Goal: Task Accomplishment & Management: Use online tool/utility

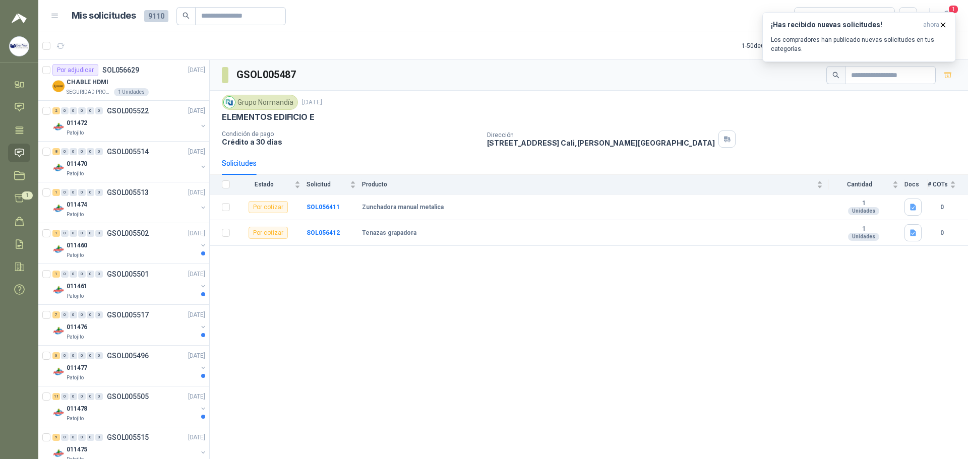
scroll to position [353, 0]
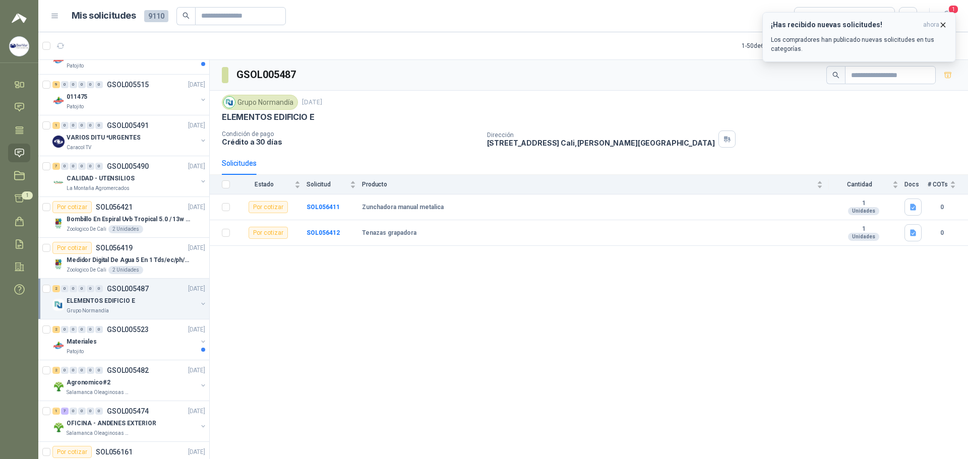
click at [943, 22] on icon "button" at bounding box center [942, 25] width 9 height 9
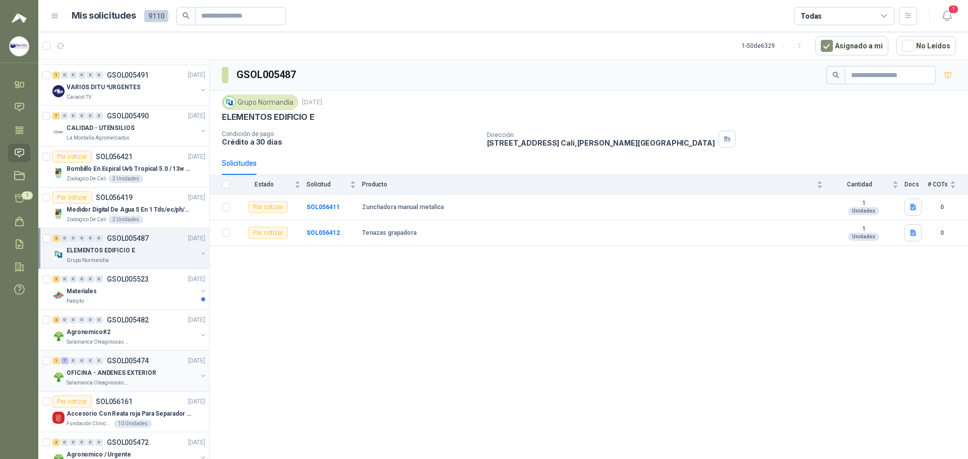
scroll to position [504, 0]
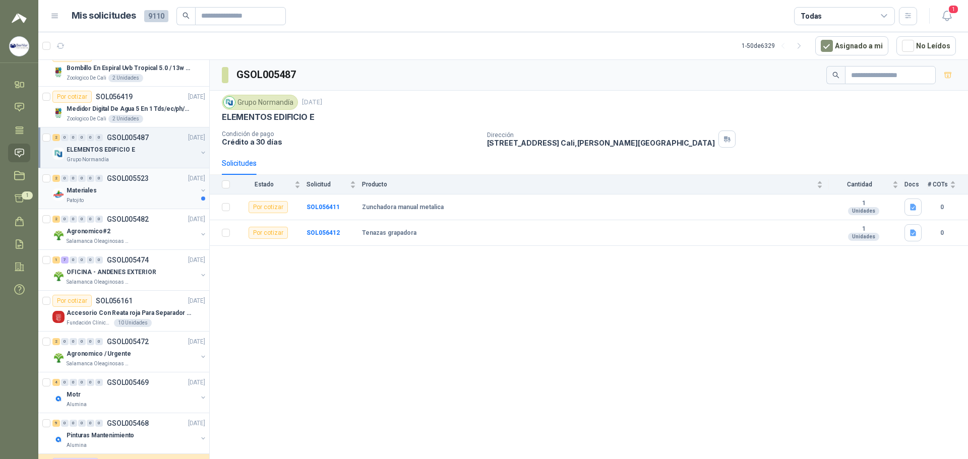
click at [145, 188] on div "Materiales" at bounding box center [132, 190] width 131 height 12
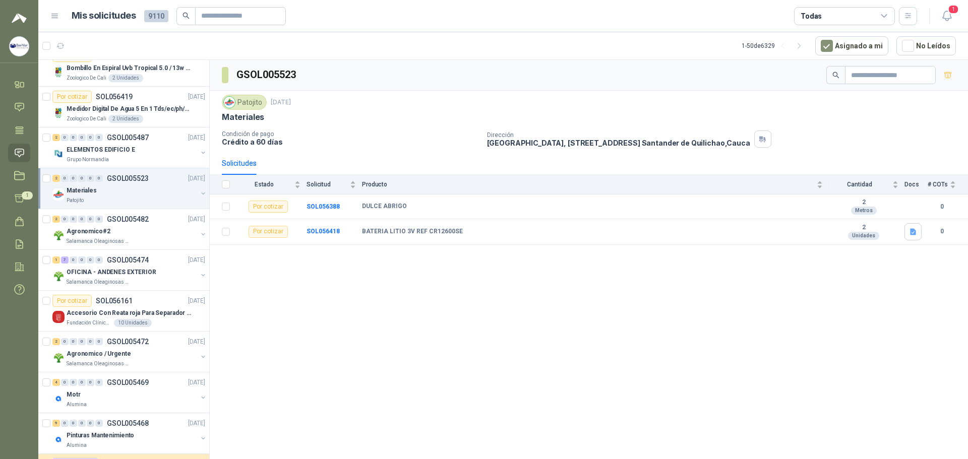
scroll to position [554, 0]
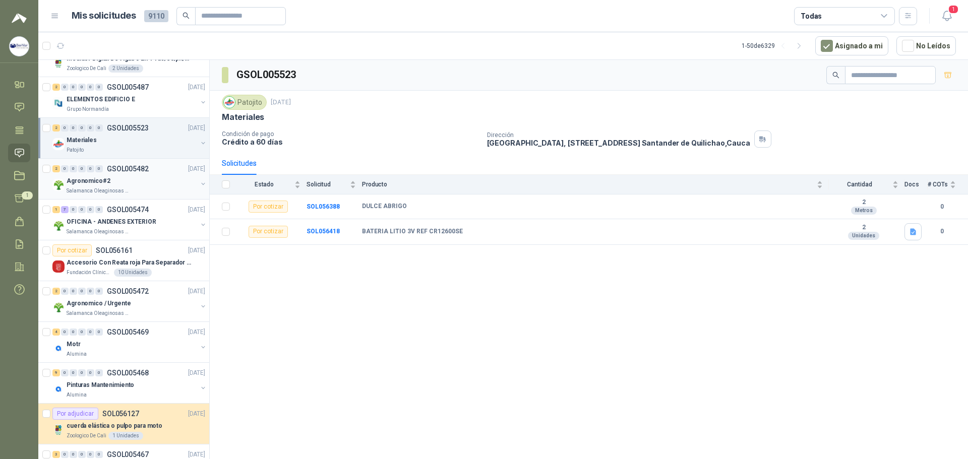
click at [143, 179] on div "Agronomico#2" at bounding box center [132, 181] width 131 height 12
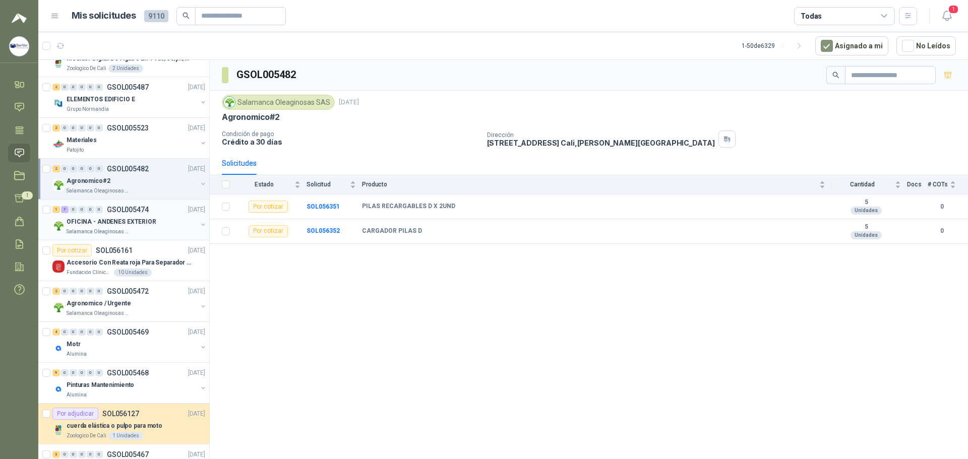
click at [136, 210] on p "GSOL005474" at bounding box center [128, 209] width 42 height 7
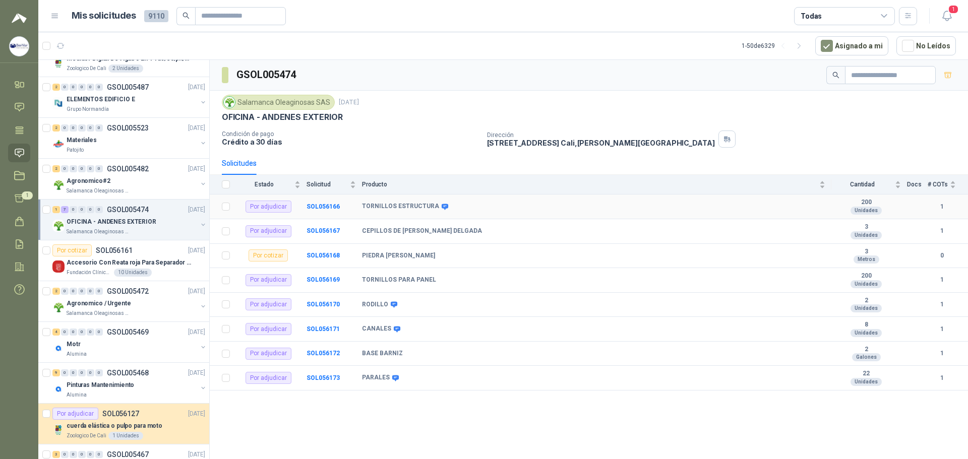
click at [567, 203] on div "TORNILLOS ESTRUCTURA" at bounding box center [593, 207] width 463 height 8
click at [945, 73] on icon "button" at bounding box center [947, 75] width 9 height 9
click at [27, 201] on link "Cotizar 9" at bounding box center [19, 198] width 22 height 19
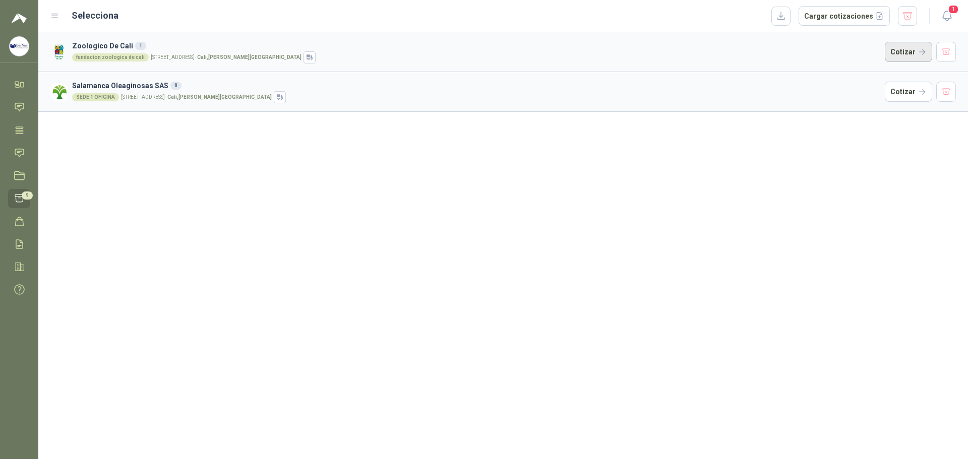
click at [900, 50] on button "Cotizar" at bounding box center [907, 52] width 47 height 20
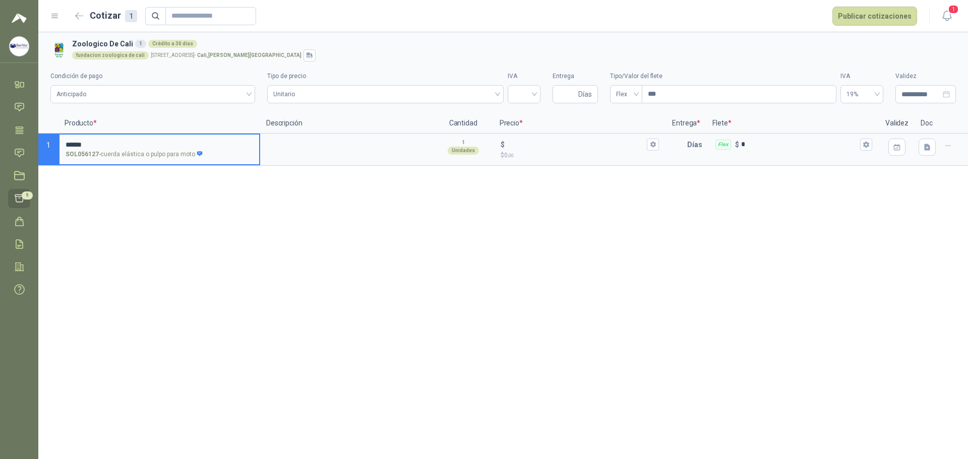
type input "******"
click at [186, 182] on div "**********" at bounding box center [502, 245] width 929 height 427
click at [179, 188] on div "**********" at bounding box center [502, 245] width 929 height 427
click at [296, 233] on div "**********" at bounding box center [502, 245] width 929 height 427
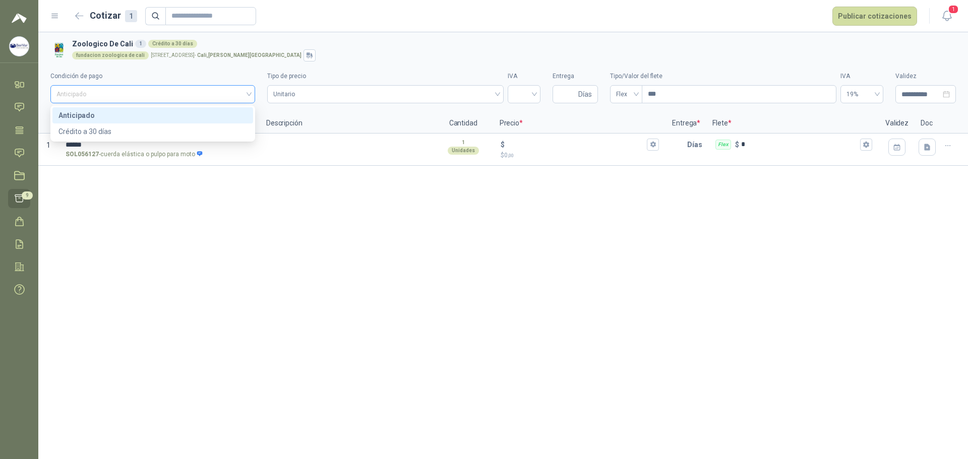
click at [249, 90] on div "Anticipado" at bounding box center [152, 94] width 205 height 18
click at [250, 90] on div "Anticipado" at bounding box center [152, 94] width 205 height 18
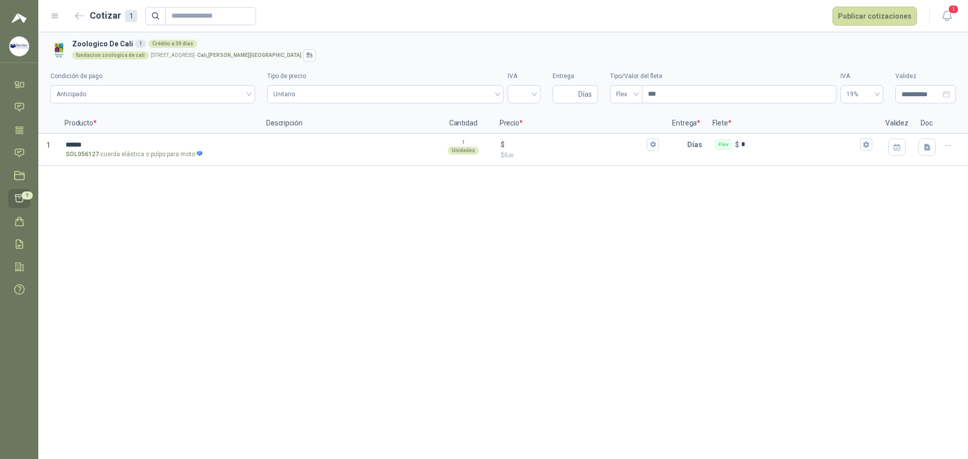
click at [72, 118] on p "Producto *" at bounding box center [159, 123] width 202 height 20
click at [77, 148] on label "****** SOL056127 - cuerda elástica o pulpo para moto" at bounding box center [159, 149] width 200 height 29
click at [77, 148] on input "******" at bounding box center [159, 145] width 187 height 8
click at [143, 148] on label "****** SOL056127 - cuerda elástica o pulpo para moto" at bounding box center [159, 149] width 200 height 29
click at [143, 148] on input "******" at bounding box center [159, 145] width 187 height 8
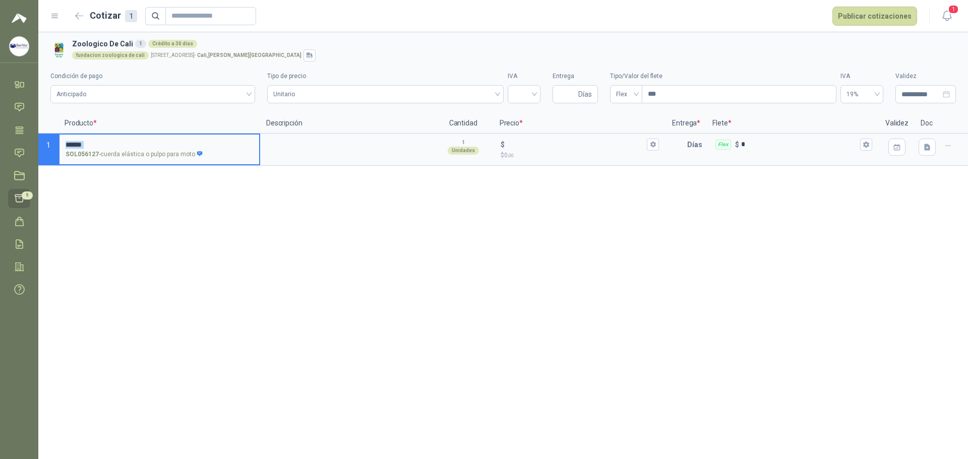
click at [144, 149] on label "****** SOL056127 - cuerda elástica o pulpo para moto" at bounding box center [159, 149] width 200 height 29
click at [144, 149] on input "******" at bounding box center [159, 145] width 187 height 8
click at [827, 246] on div "**********" at bounding box center [502, 245] width 929 height 427
click at [949, 143] on icon "button" at bounding box center [947, 146] width 9 height 9
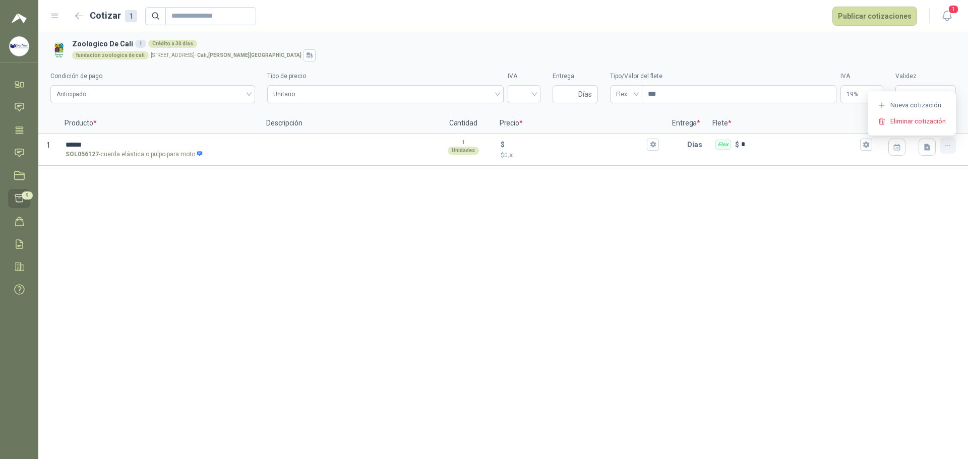
click at [949, 143] on icon "button" at bounding box center [947, 146] width 9 height 9
click at [934, 148] on button "button" at bounding box center [926, 147] width 17 height 17
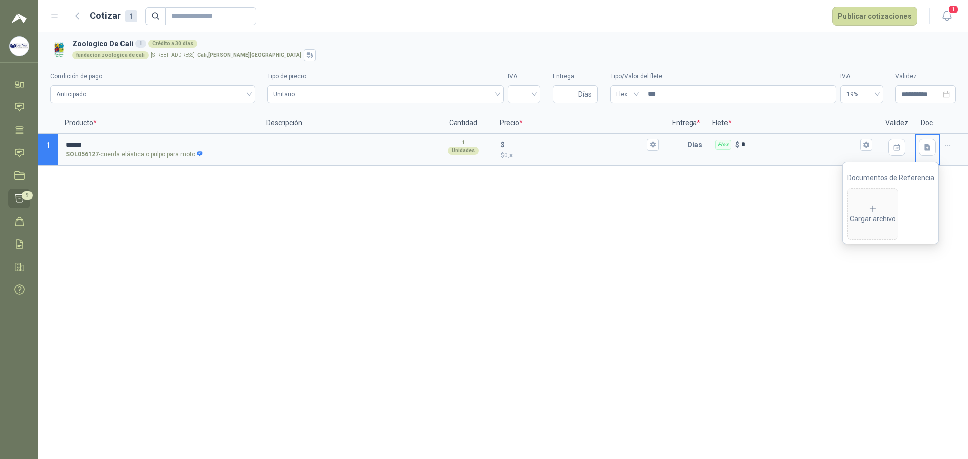
click at [728, 255] on div "**********" at bounding box center [502, 245] width 929 height 427
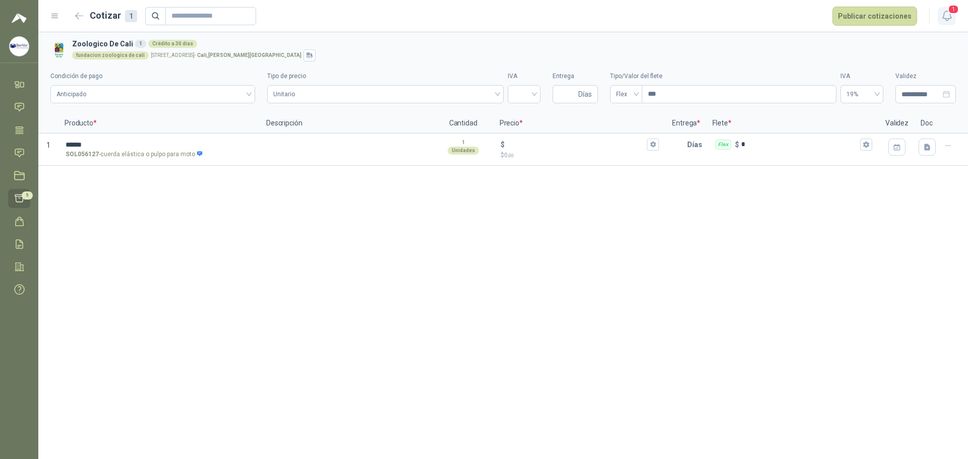
click at [943, 16] on icon "button" at bounding box center [946, 16] width 9 height 10
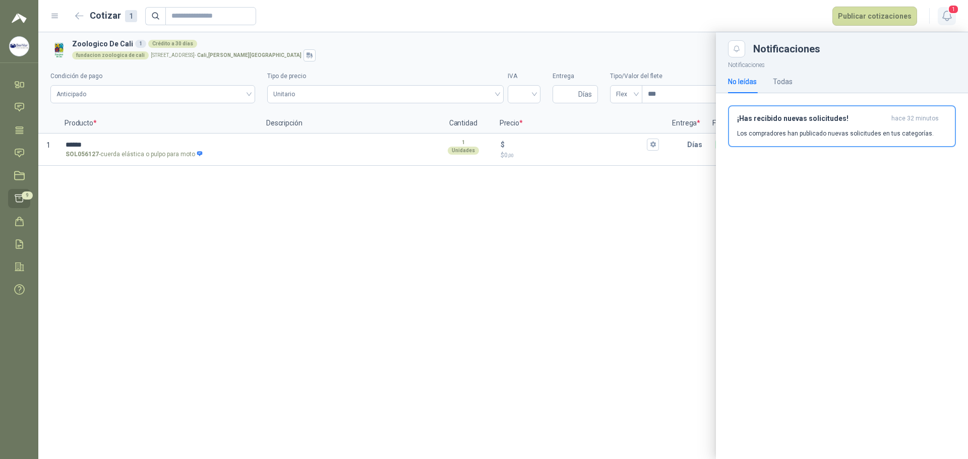
click at [950, 13] on span "1" at bounding box center [952, 10] width 11 height 10
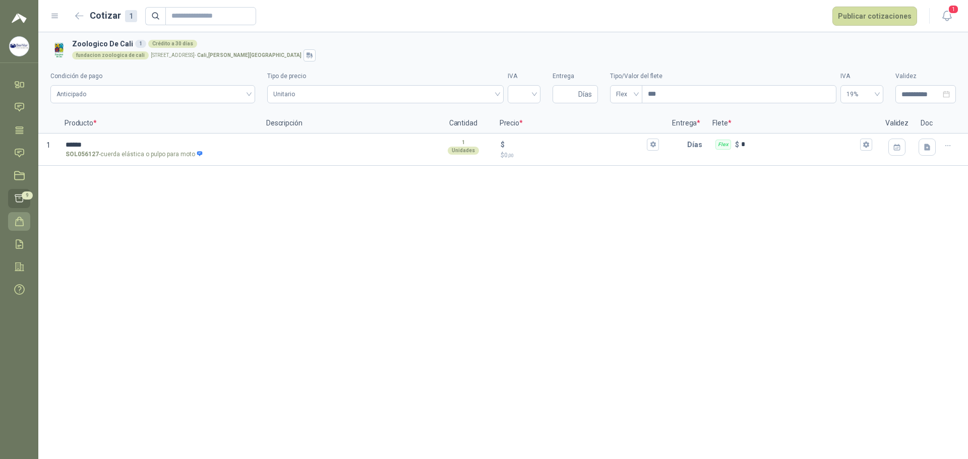
click at [24, 219] on icon at bounding box center [19, 221] width 11 height 11
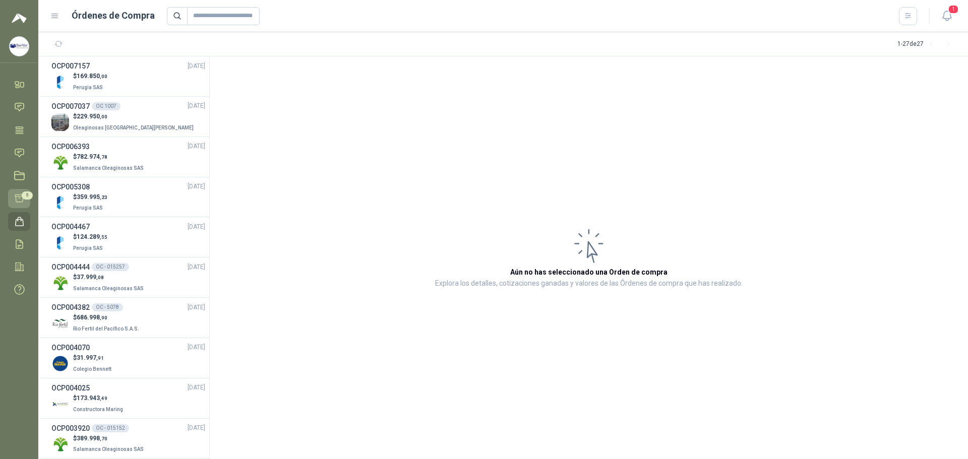
click at [14, 197] on icon at bounding box center [19, 198] width 11 height 11
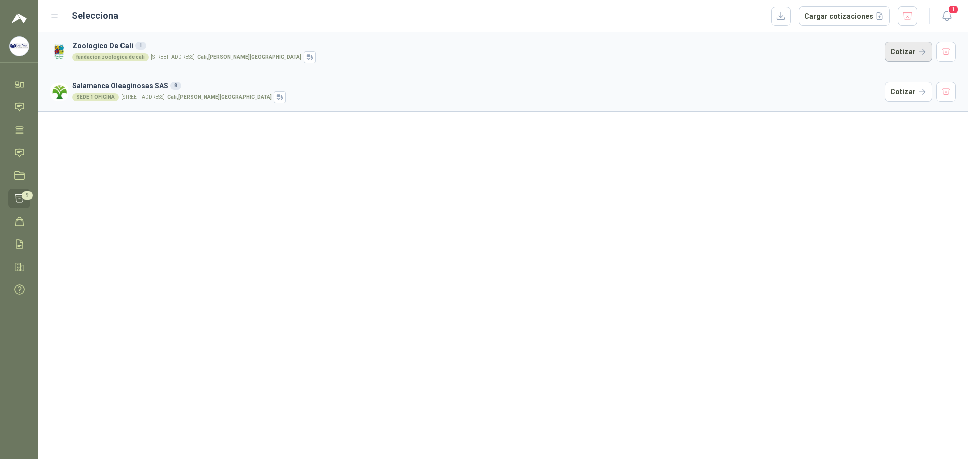
click at [921, 54] on button "Cotizar" at bounding box center [907, 52] width 47 height 20
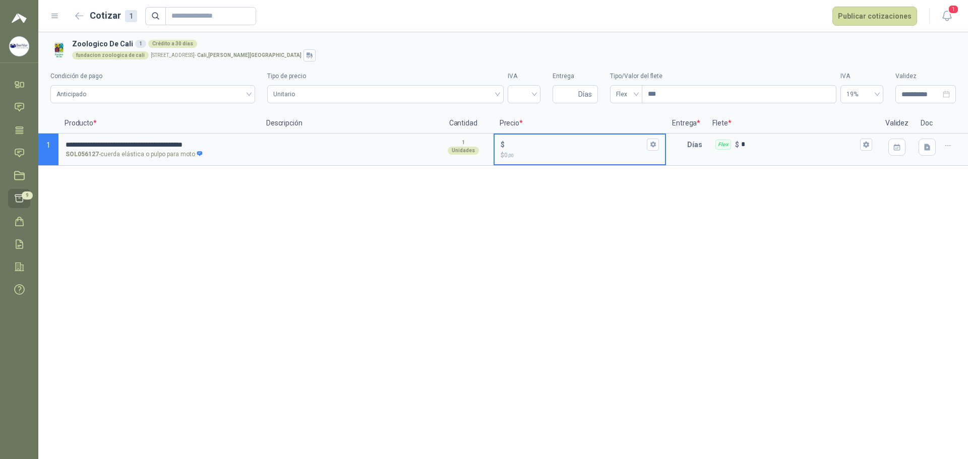
click at [569, 147] on input "$ $ 0 ,00" at bounding box center [576, 145] width 139 height 8
drag, startPoint x: 529, startPoint y: 141, endPoint x: 516, endPoint y: 142, distance: 12.6
click at [516, 142] on input "$ $ 0 ,00" at bounding box center [576, 145] width 139 height 8
type input "*****"
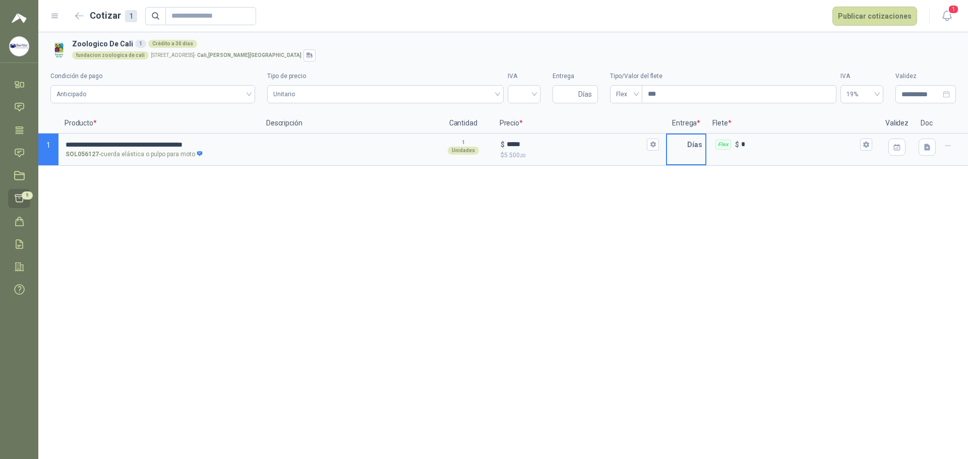
click at [676, 148] on input "text" at bounding box center [677, 145] width 20 height 20
type input "*"
click at [783, 139] on div "Flex $ *" at bounding box center [792, 145] width 171 height 20
click at [783, 141] on input "*" at bounding box center [799, 145] width 117 height 8
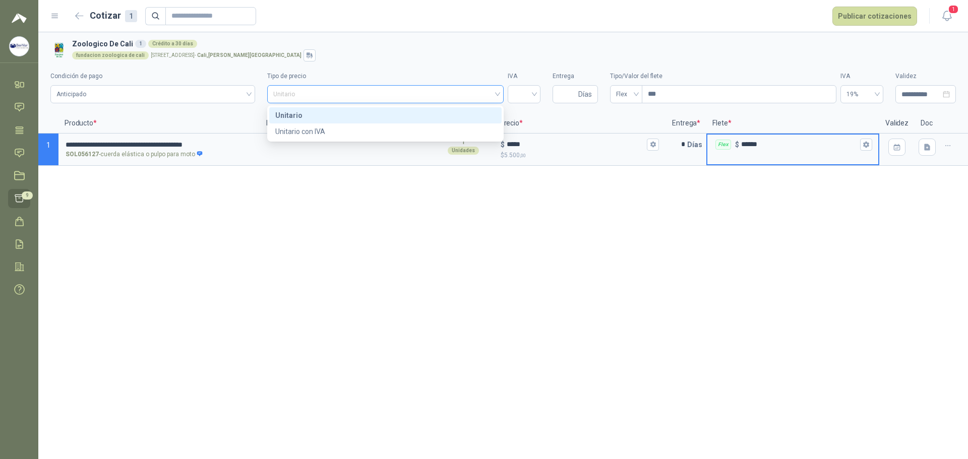
click at [496, 93] on span "Unitario" at bounding box center [385, 94] width 224 height 15
type input "******"
click at [439, 131] on div "Unitario con IVA" at bounding box center [385, 131] width 220 height 11
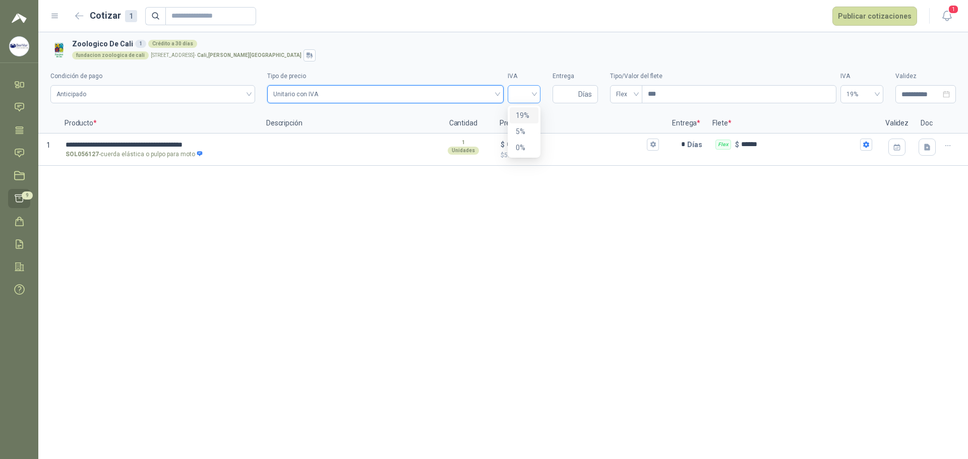
click at [535, 91] on div at bounding box center [524, 94] width 33 height 18
click at [510, 118] on div "19%" at bounding box center [524, 115] width 29 height 16
click at [572, 92] on input "Entrega" at bounding box center [567, 94] width 18 height 17
type input "*"
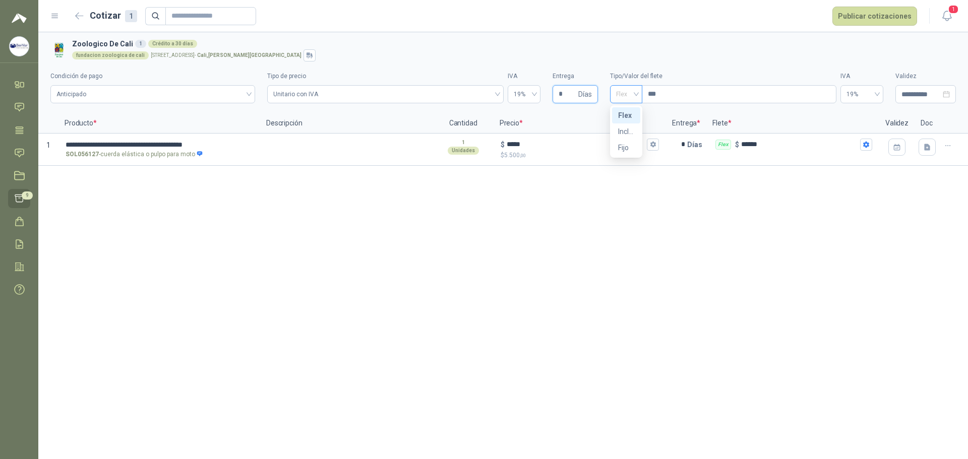
click at [636, 95] on span "Flex" at bounding box center [626, 94] width 20 height 15
type input "*"
click at [636, 94] on span "Flex" at bounding box center [626, 94] width 20 height 15
click at [630, 92] on span "Flex" at bounding box center [626, 94] width 20 height 15
click at [637, 94] on div "Flex" at bounding box center [626, 94] width 32 height 18
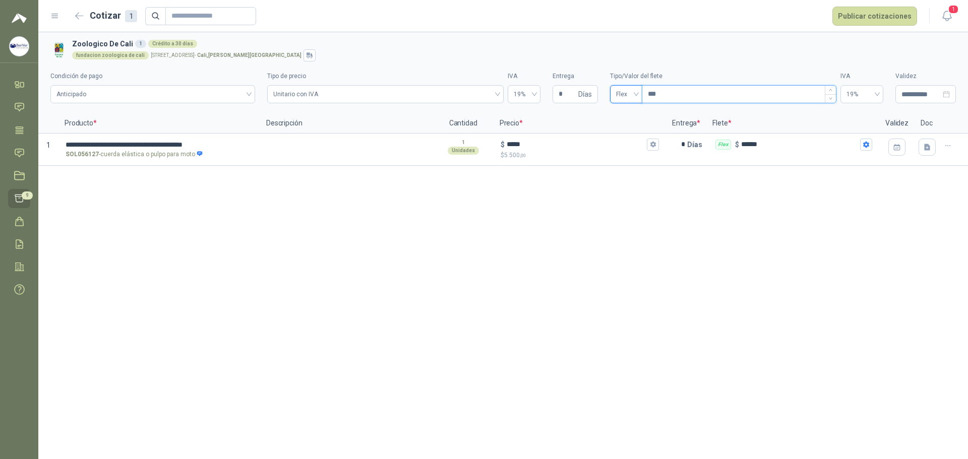
click at [670, 94] on input "***" at bounding box center [739, 94] width 194 height 17
click at [667, 93] on input "***" at bounding box center [739, 94] width 194 height 17
type input "*"
type input "***"
type input "****"
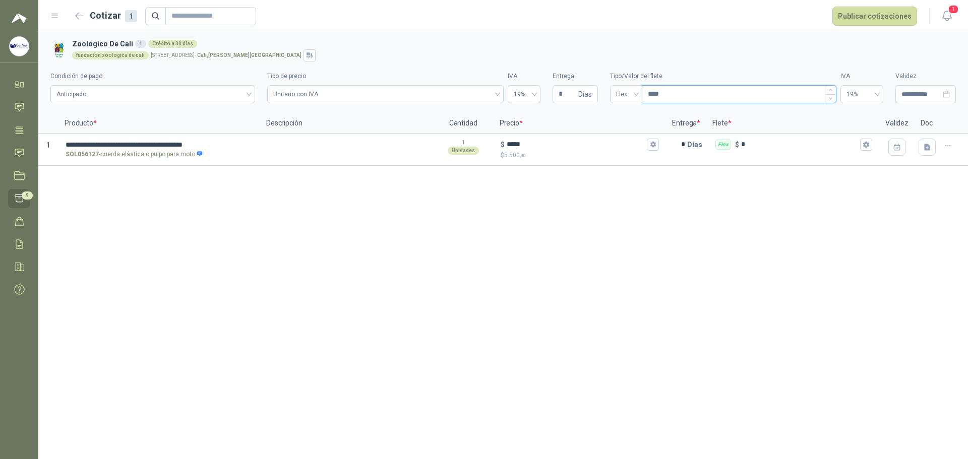
type input "*****"
type input "*******"
type input "********"
click at [631, 91] on span "Flex" at bounding box center [626, 94] width 20 height 15
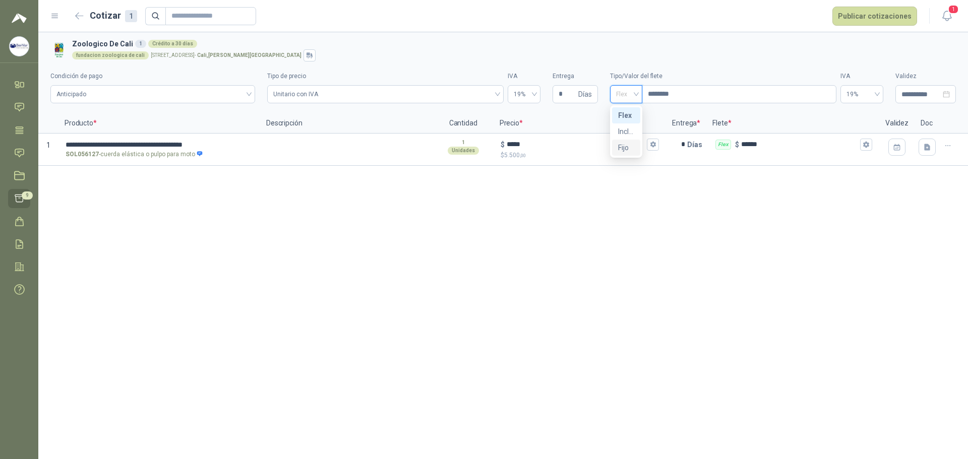
click at [626, 147] on div "Fijo" at bounding box center [626, 147] width 16 height 11
click at [242, 92] on span "Anticipado" at bounding box center [152, 94] width 193 height 15
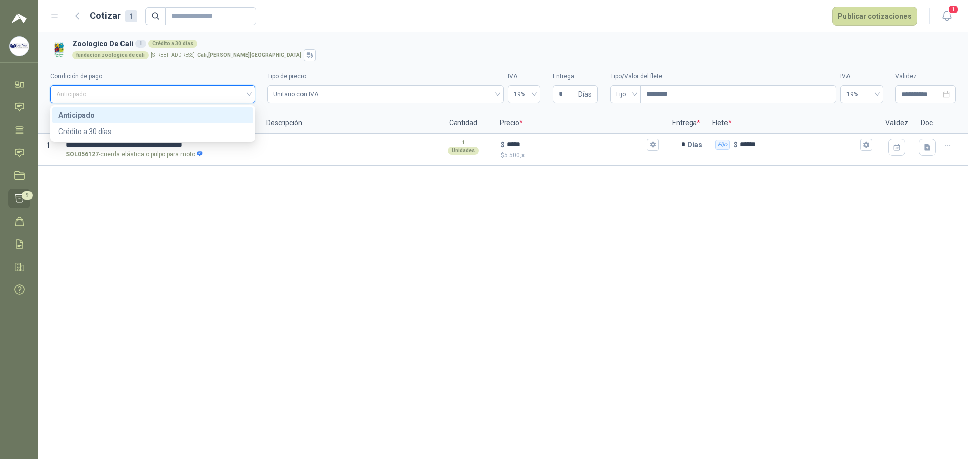
click at [245, 92] on span "Anticipado" at bounding box center [152, 94] width 193 height 15
click at [867, 15] on button "Publicar cotizaciones" at bounding box center [874, 16] width 85 height 19
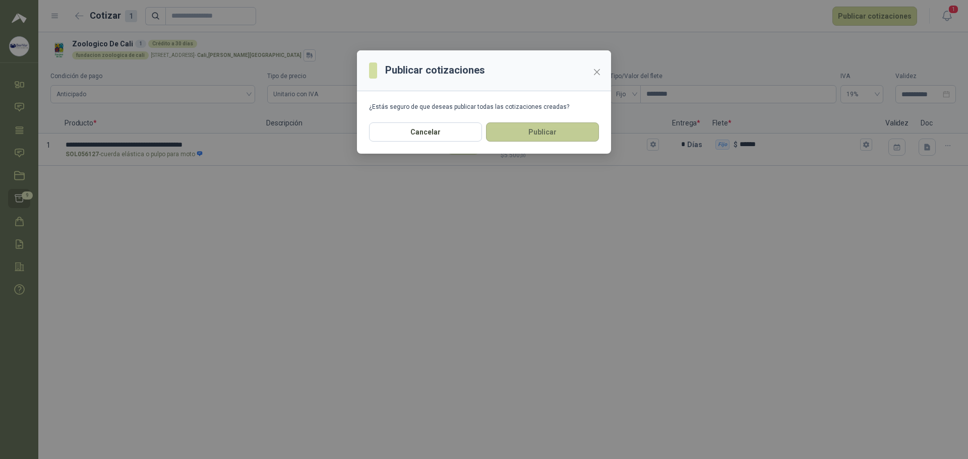
click at [534, 128] on button "Publicar" at bounding box center [542, 131] width 113 height 19
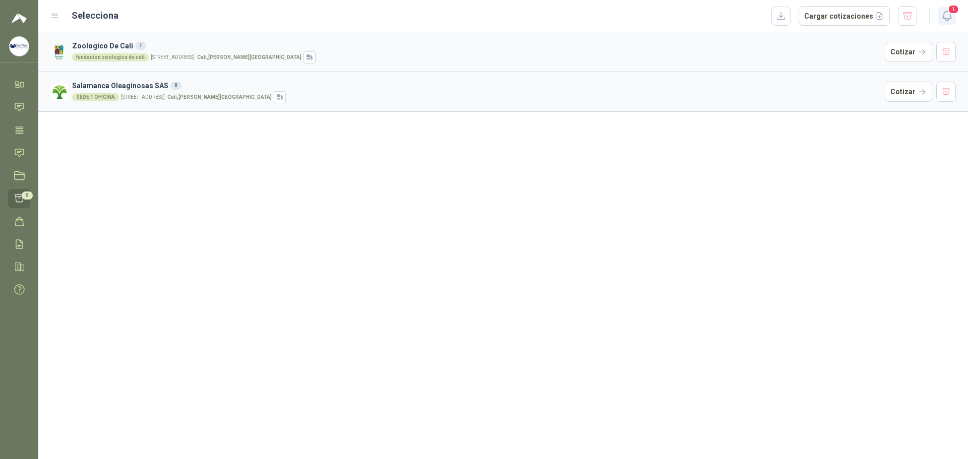
click at [949, 10] on span "1" at bounding box center [952, 10] width 11 height 10
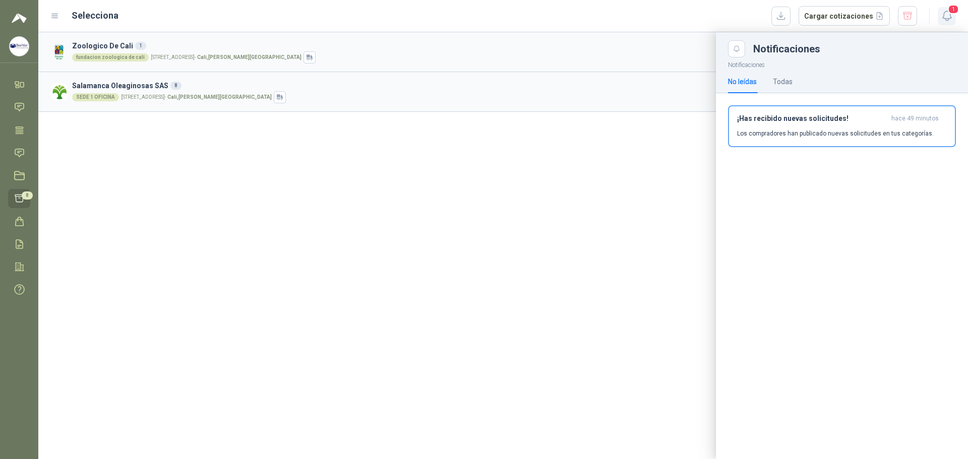
click at [949, 10] on span "1" at bounding box center [952, 10] width 11 height 10
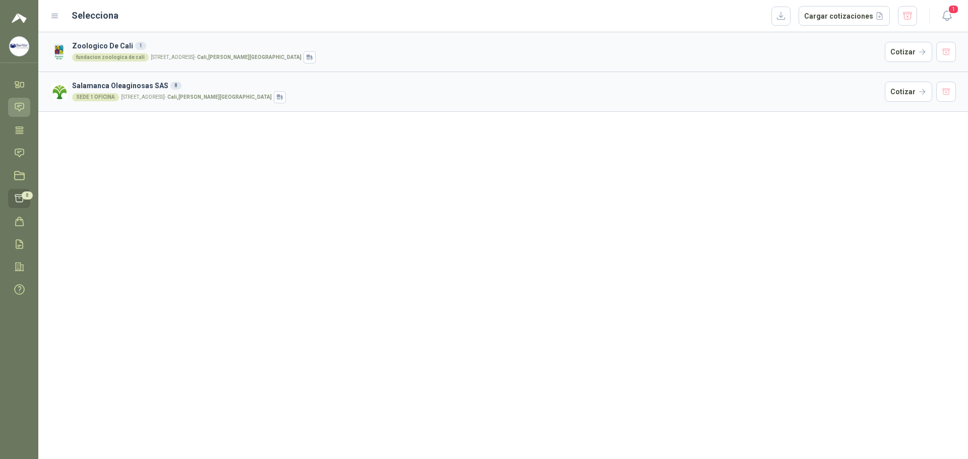
click at [20, 107] on icon at bounding box center [19, 107] width 11 height 11
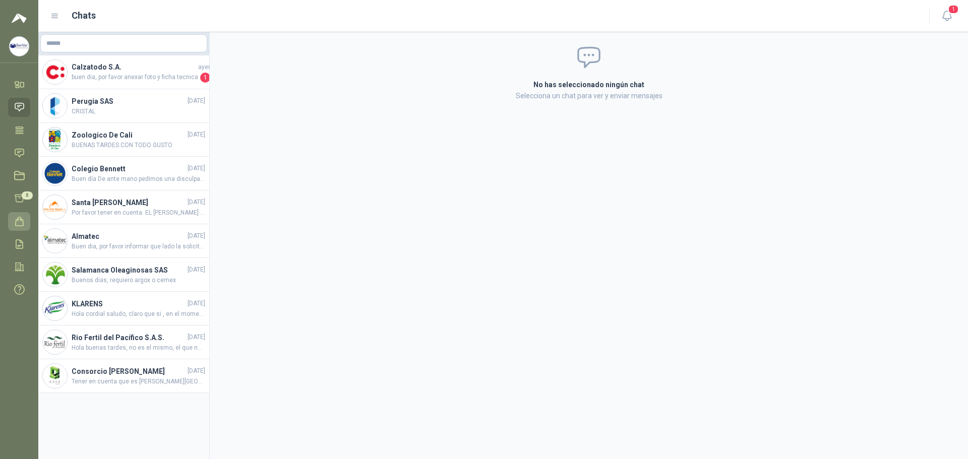
click at [21, 216] on icon at bounding box center [19, 221] width 11 height 11
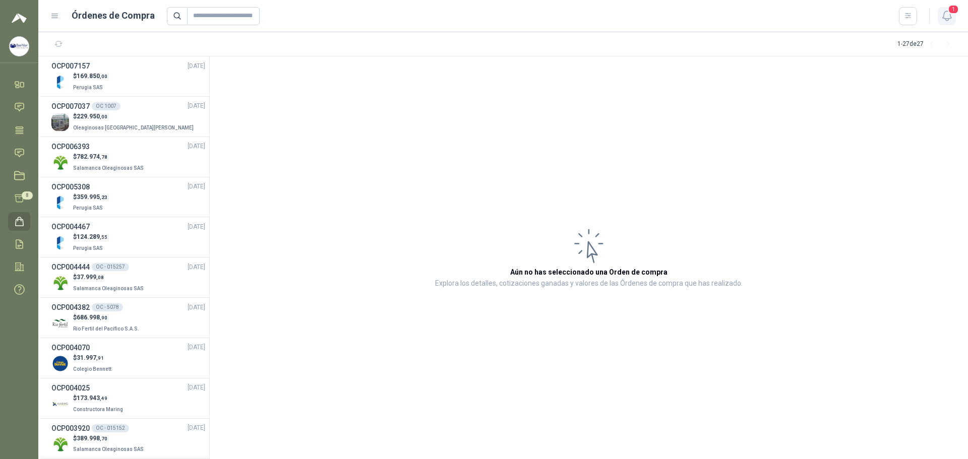
click at [948, 12] on span "1" at bounding box center [952, 10] width 11 height 10
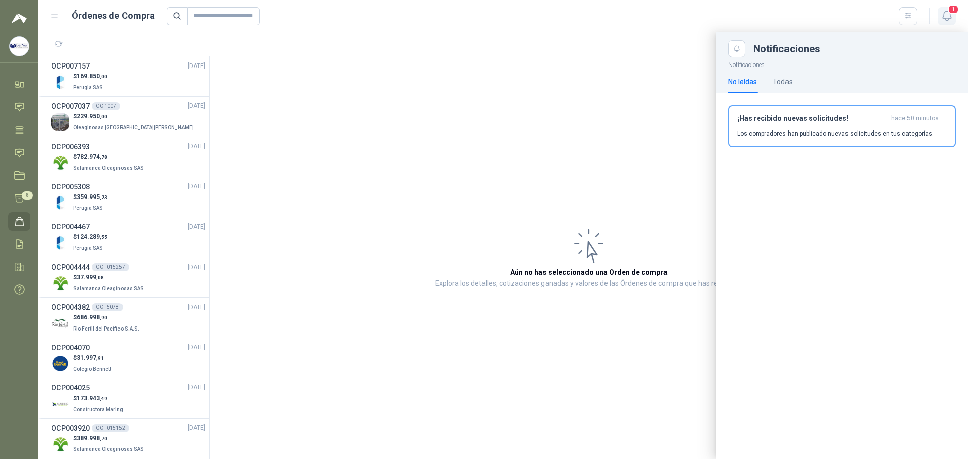
click at [948, 12] on span "1" at bounding box center [952, 10] width 11 height 10
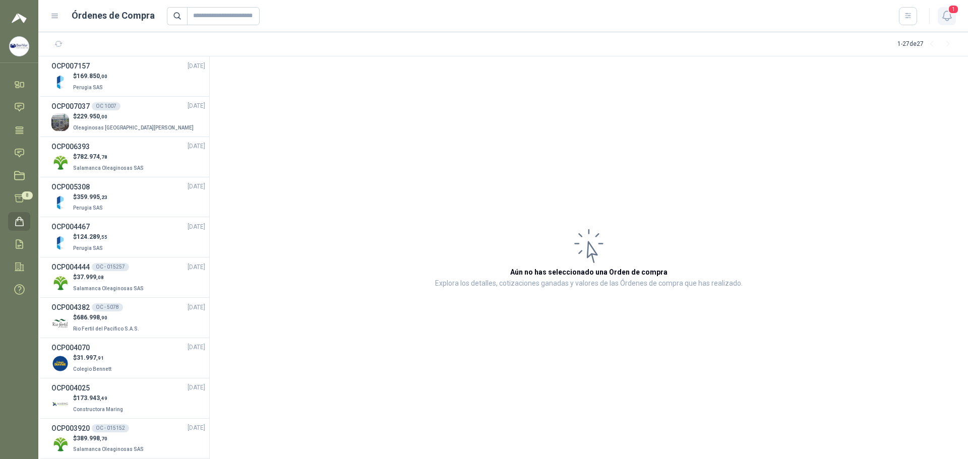
click at [948, 12] on span "1" at bounding box center [952, 10] width 11 height 10
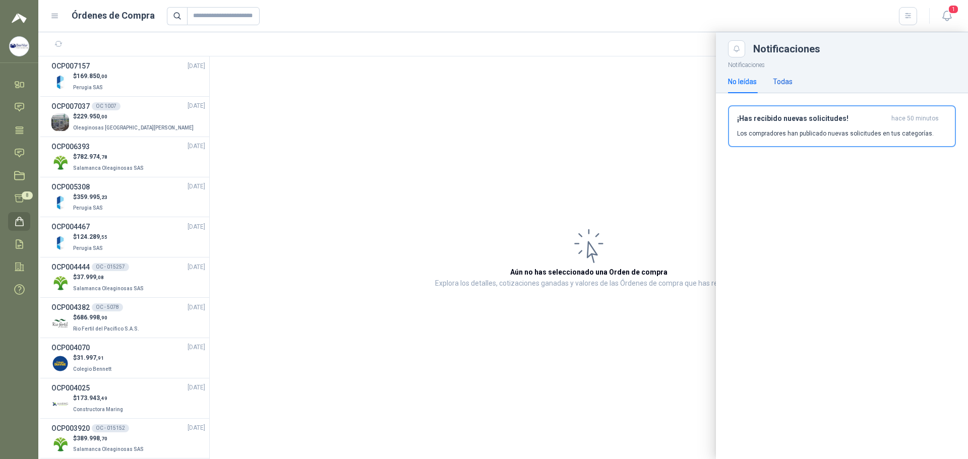
click at [785, 83] on div "Todas" at bounding box center [783, 81] width 20 height 11
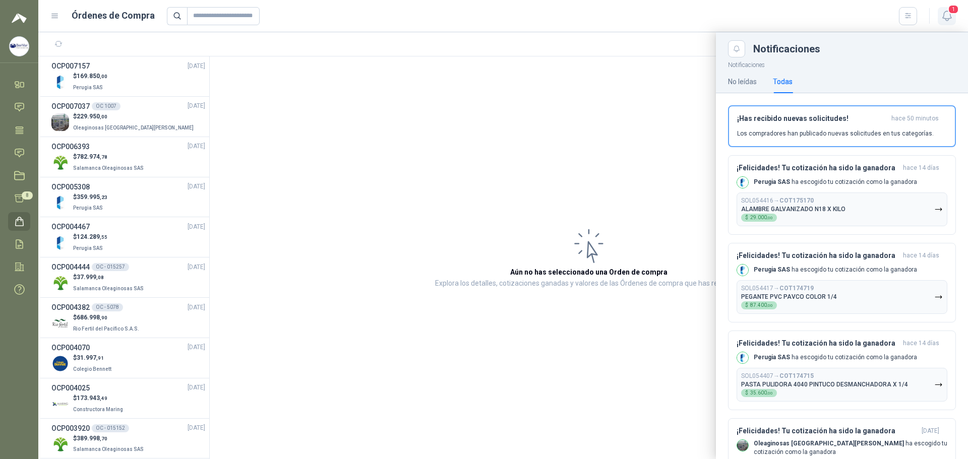
click at [953, 10] on span "1" at bounding box center [952, 10] width 11 height 10
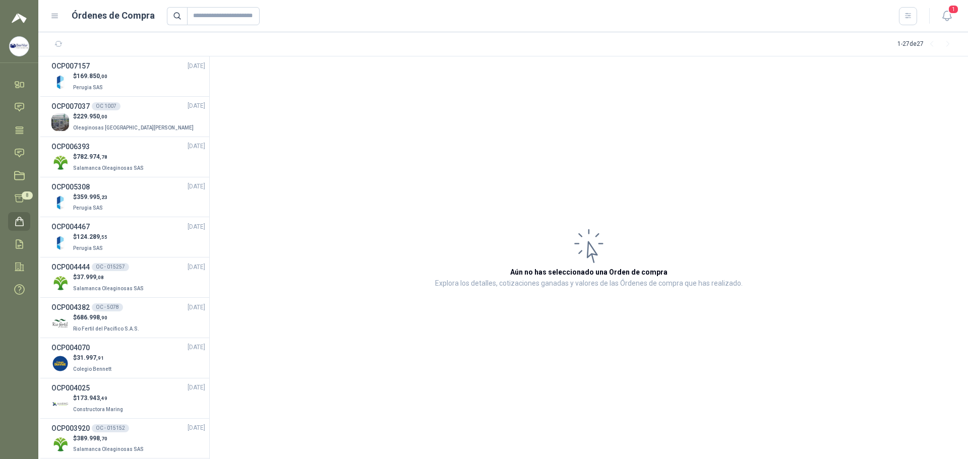
click at [22, 220] on icon at bounding box center [19, 221] width 11 height 11
click at [23, 193] on span "8" at bounding box center [27, 196] width 11 height 8
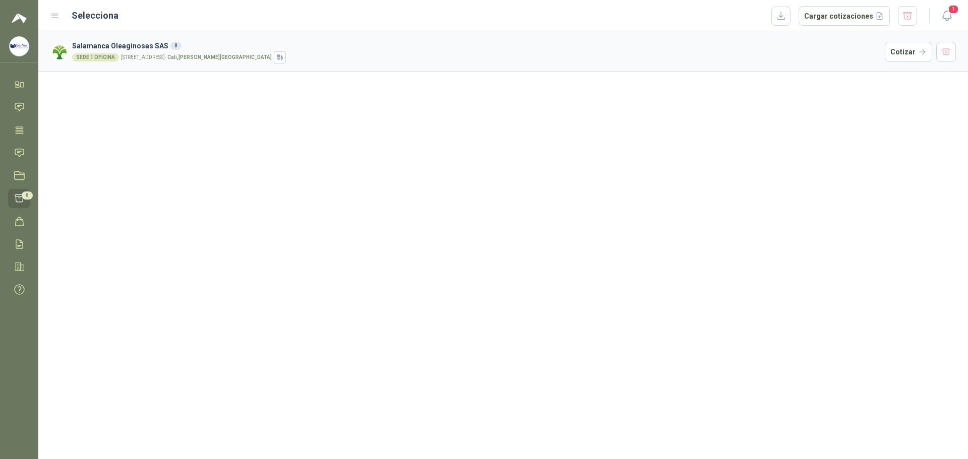
click at [17, 196] on icon at bounding box center [19, 198] width 11 height 11
click at [22, 179] on icon at bounding box center [19, 175] width 11 height 11
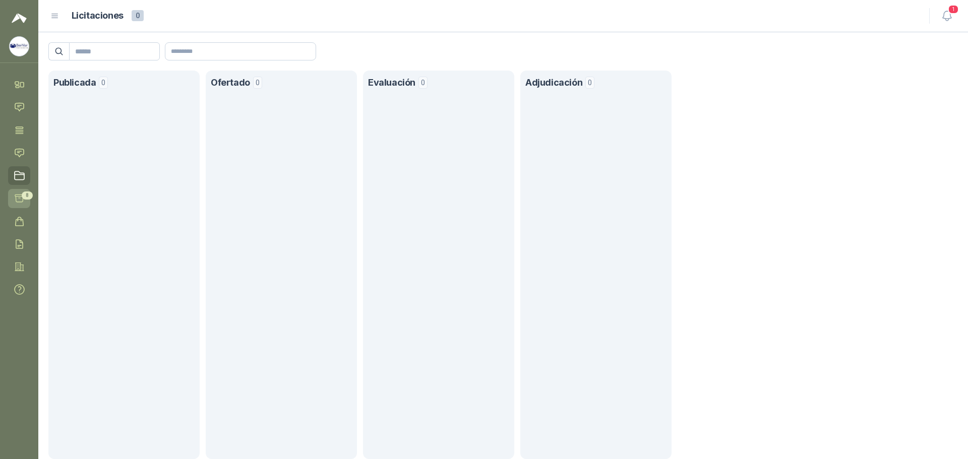
click at [15, 196] on icon at bounding box center [19, 198] width 11 height 11
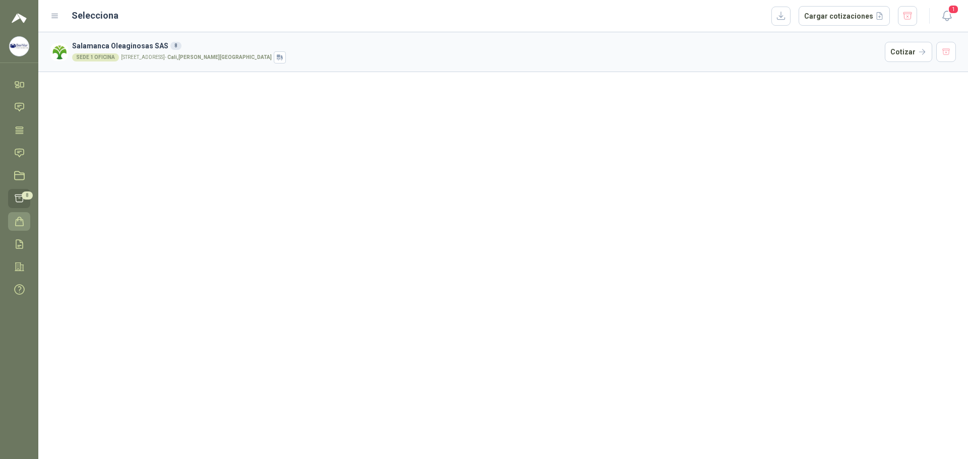
click at [23, 220] on icon at bounding box center [20, 221] width 8 height 9
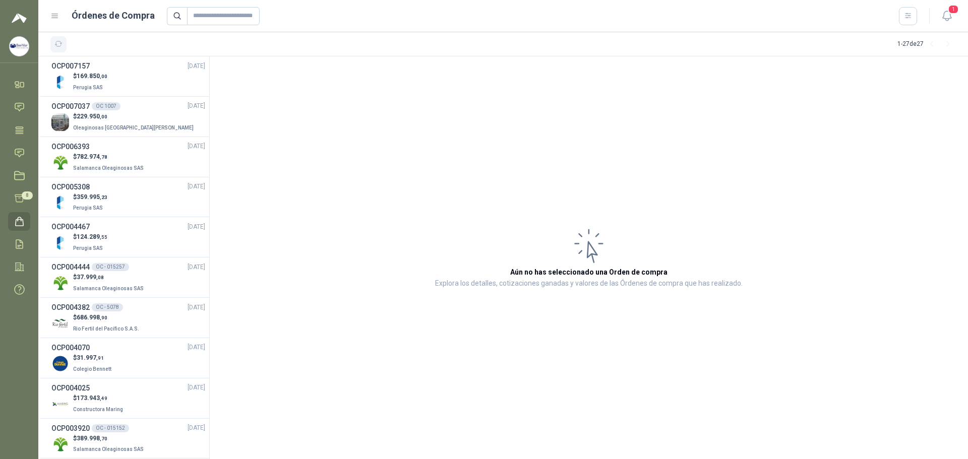
click at [59, 46] on icon "button" at bounding box center [58, 44] width 9 height 9
click at [19, 195] on icon at bounding box center [19, 199] width 9 height 8
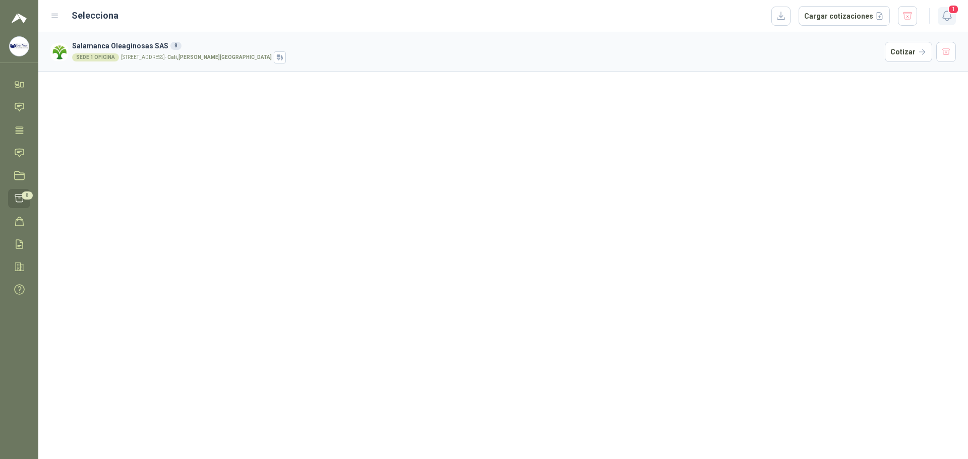
click at [949, 19] on icon "button" at bounding box center [946, 16] width 13 height 13
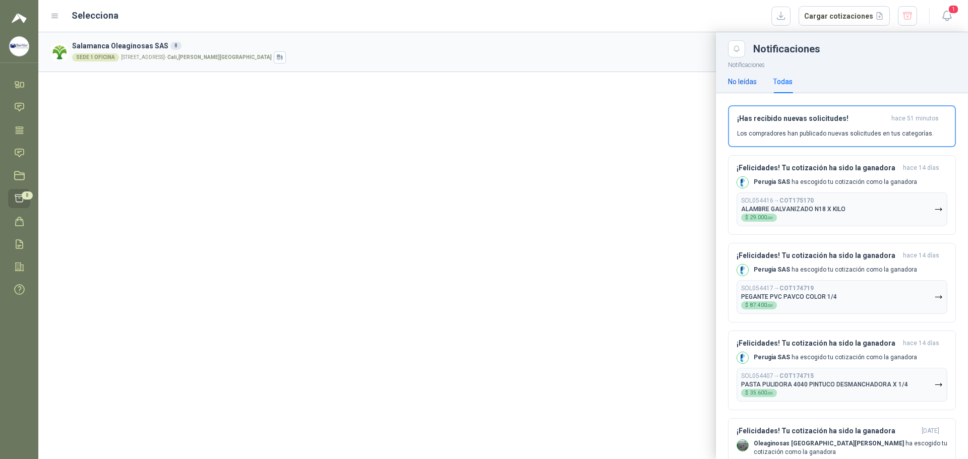
click at [750, 79] on div "No leídas" at bounding box center [742, 81] width 29 height 11
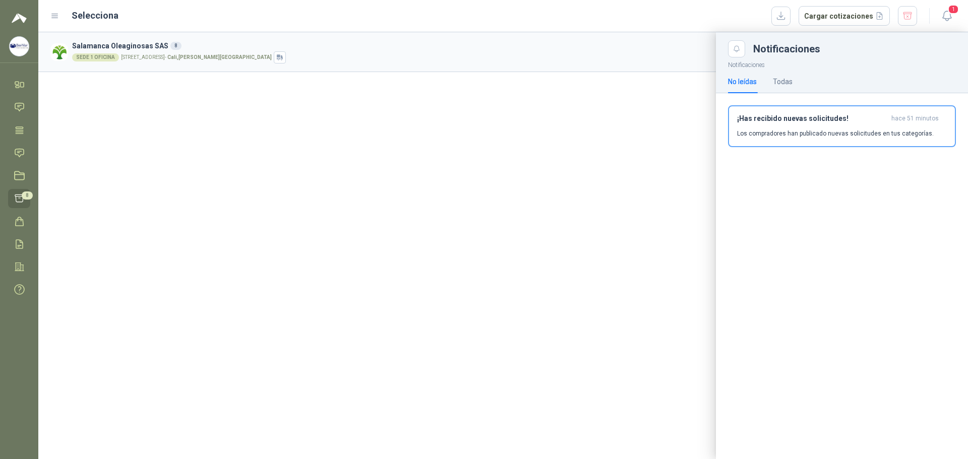
click at [770, 78] on div "No leídas Todas" at bounding box center [760, 81] width 65 height 23
click at [778, 85] on div "Todas" at bounding box center [783, 81] width 20 height 11
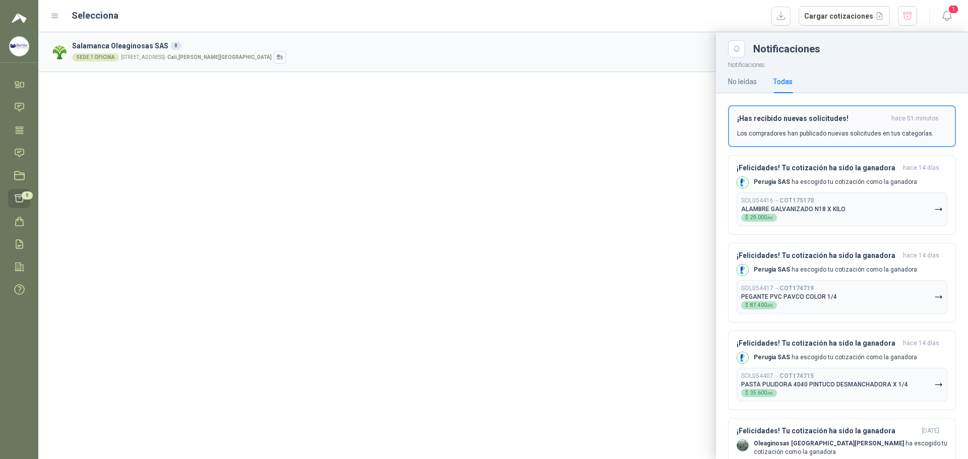
click at [807, 125] on div "¡Has recibido nuevas solicitudes! hace 51 minutos Los compradores han publicado…" at bounding box center [842, 126] width 210 height 24
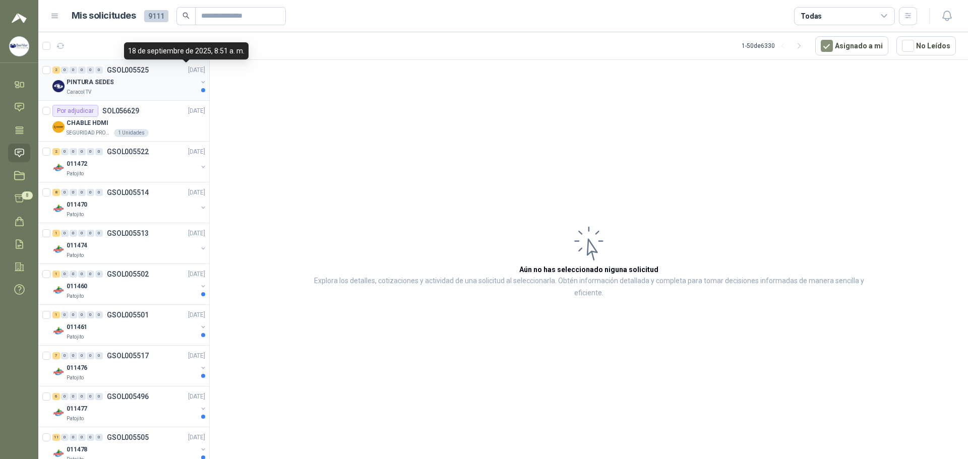
click at [188, 70] on p "[DATE]" at bounding box center [196, 71] width 17 height 10
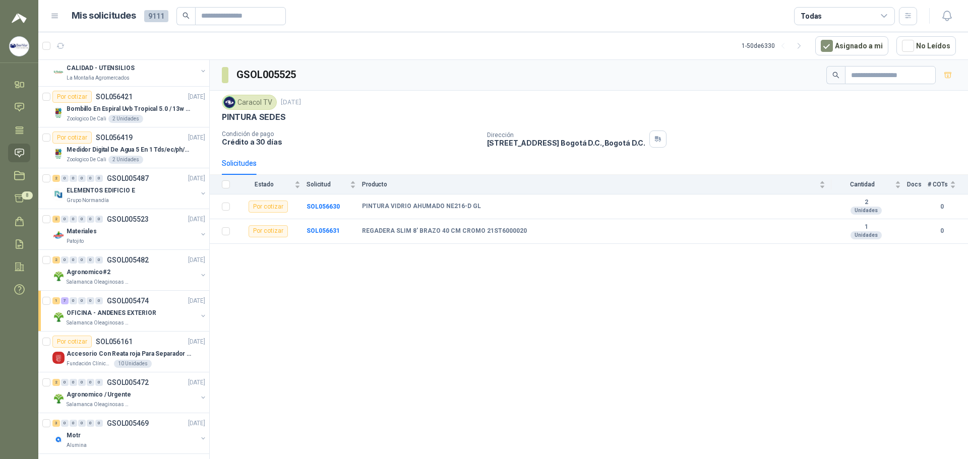
scroll to position [554, 0]
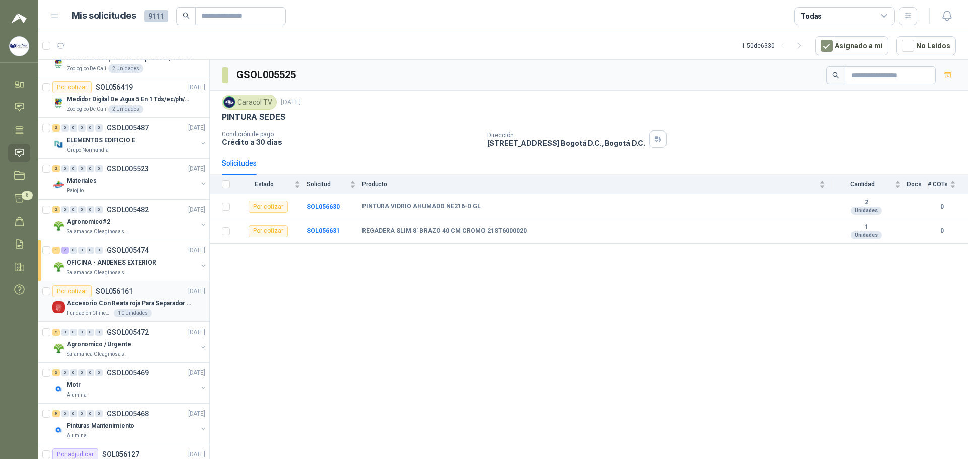
click at [167, 288] on div "Por cotizar SOL056161 [DATE]" at bounding box center [128, 291] width 153 height 12
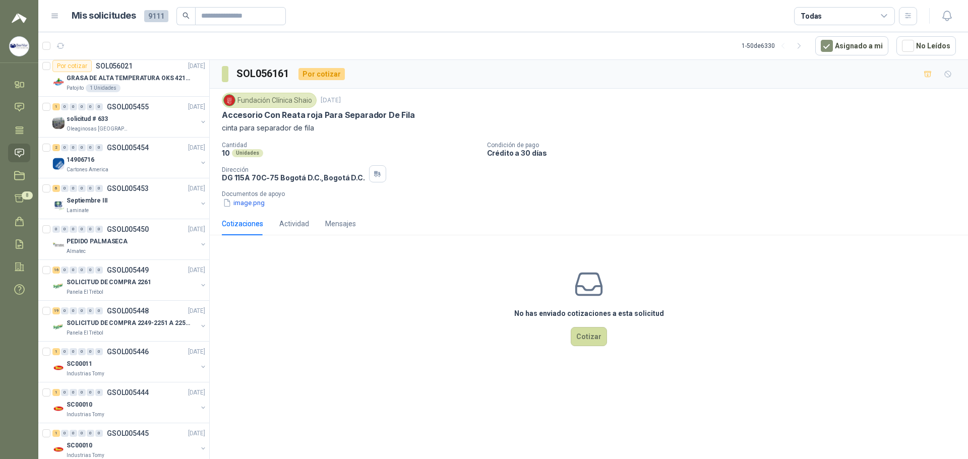
scroll to position [1613, 0]
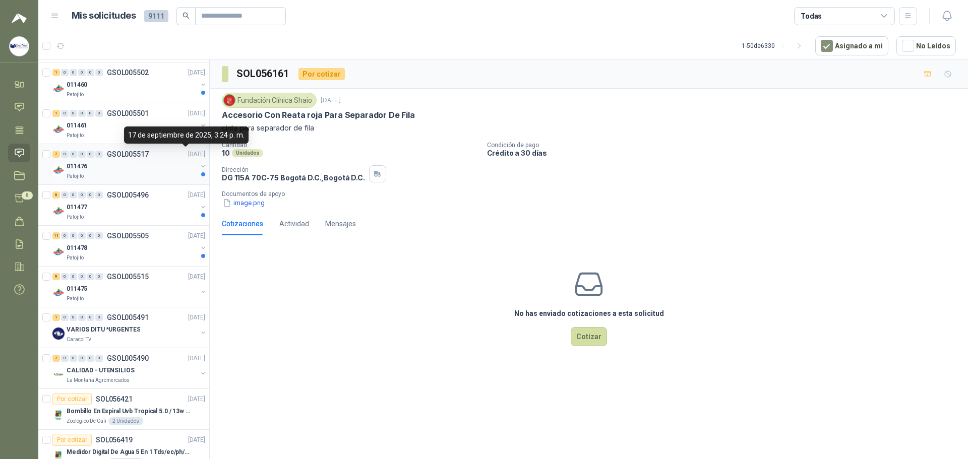
scroll to position [0, 0]
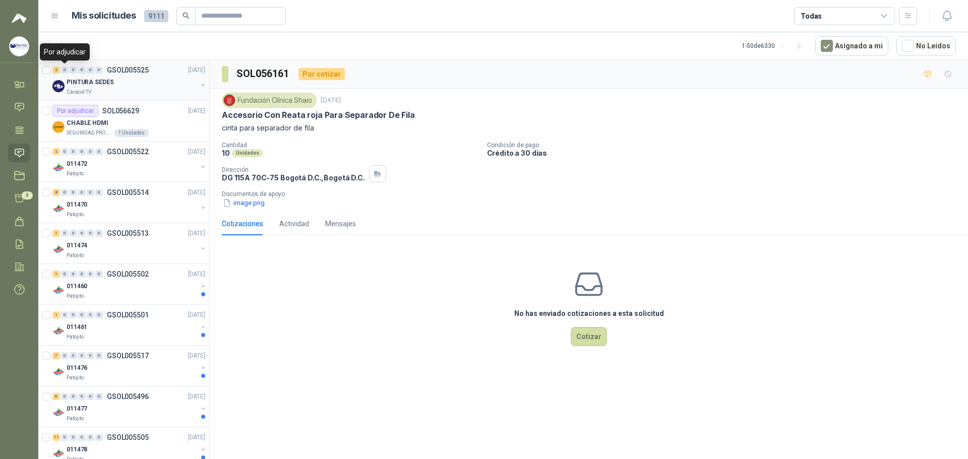
click at [67, 68] on div "0" at bounding box center [65, 70] width 8 height 7
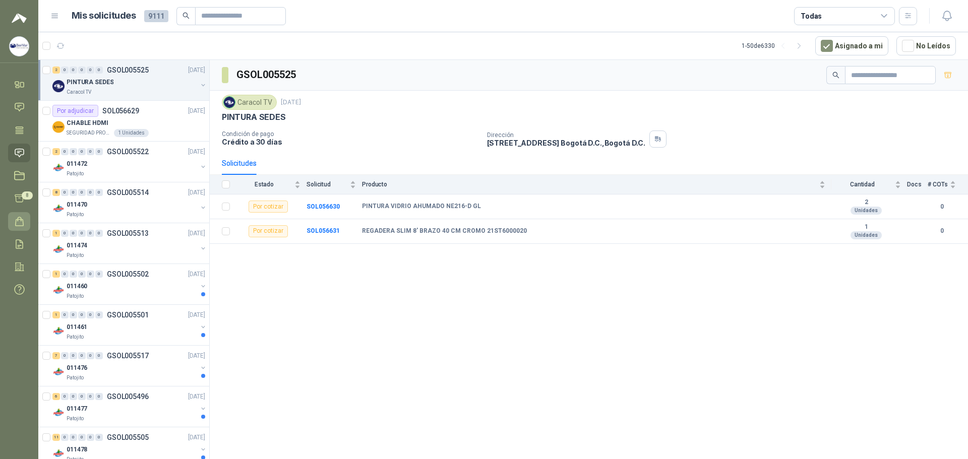
click at [24, 217] on icon at bounding box center [19, 221] width 11 height 11
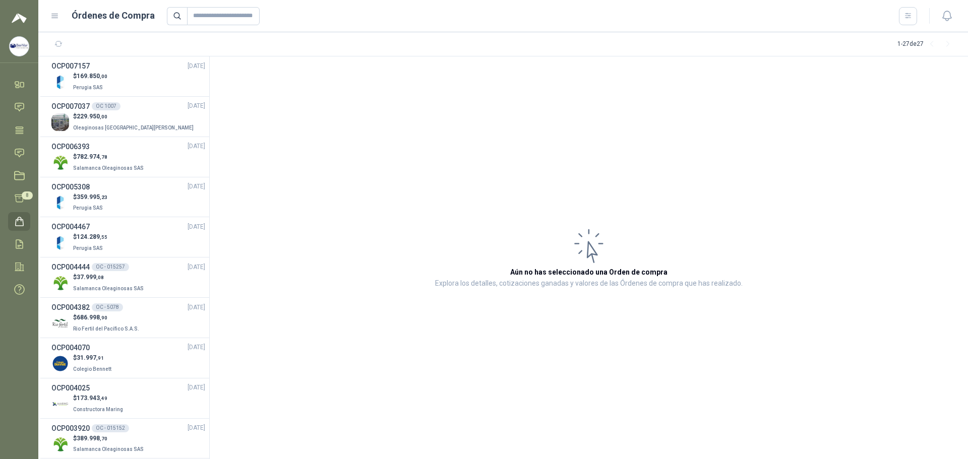
click at [24, 214] on link "Órdenes de Compra" at bounding box center [19, 221] width 22 height 19
click at [16, 148] on icon at bounding box center [19, 153] width 11 height 11
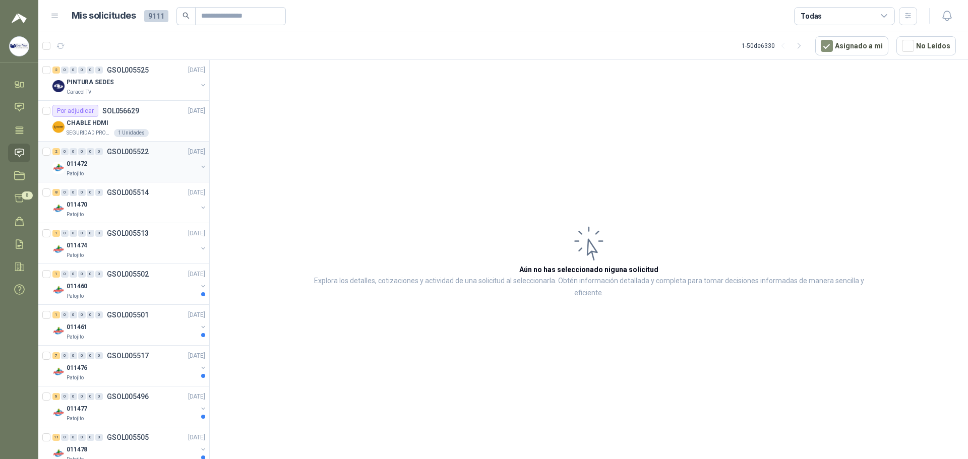
click at [180, 169] on div "011472" at bounding box center [132, 164] width 131 height 12
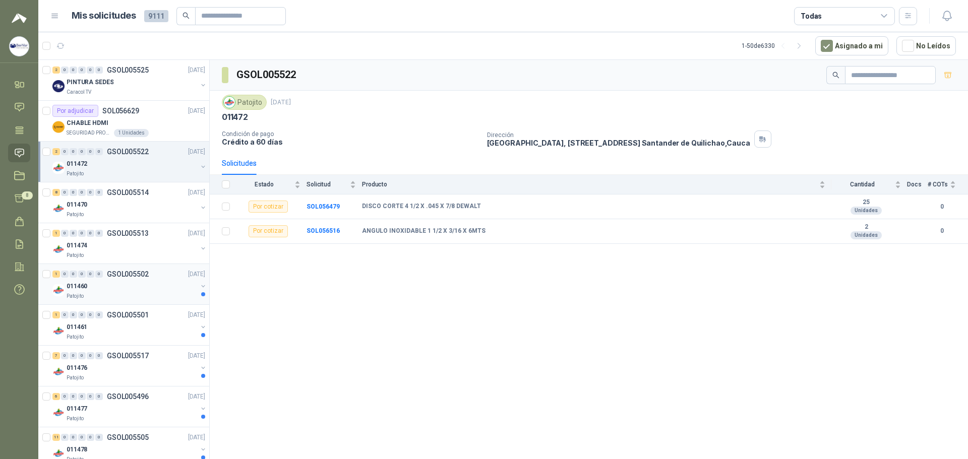
click at [140, 289] on div "011460" at bounding box center [132, 286] width 131 height 12
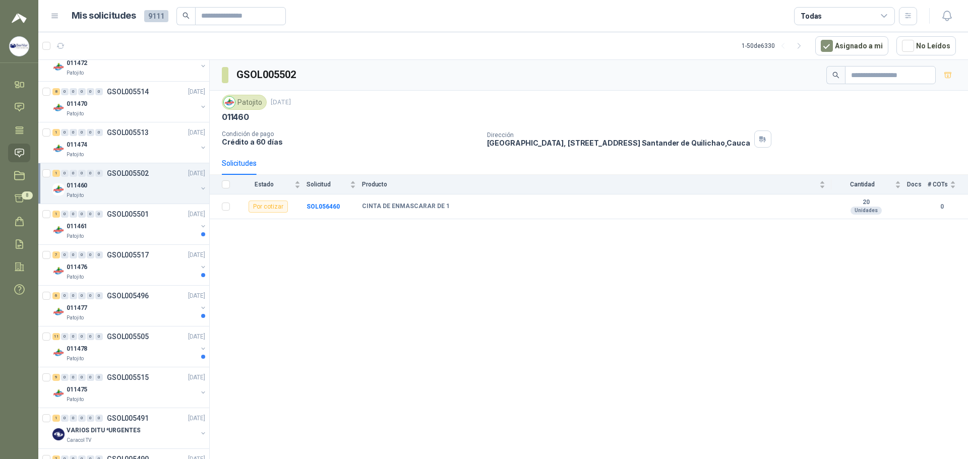
scroll to position [151, 0]
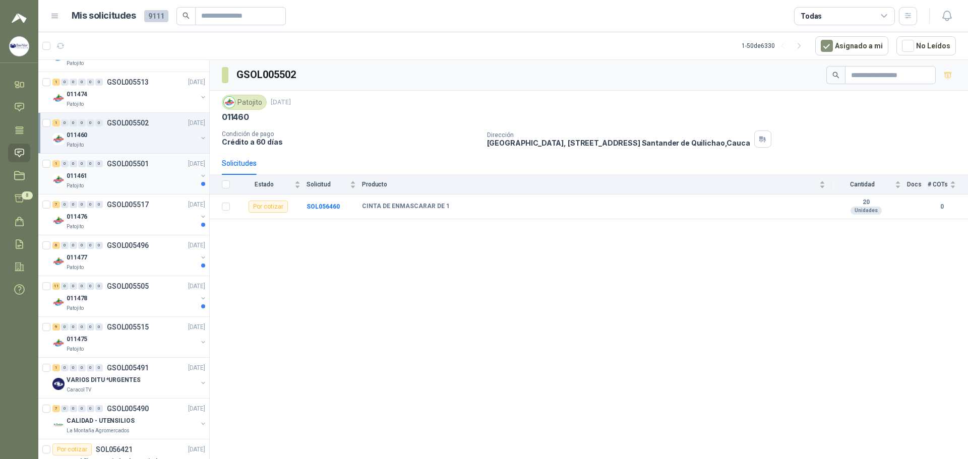
click at [178, 177] on div "011461" at bounding box center [132, 176] width 131 height 12
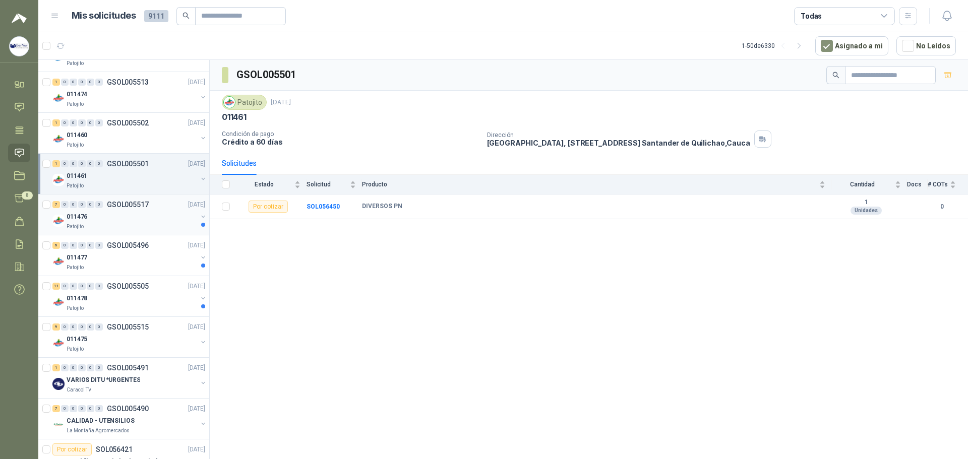
click at [164, 217] on div "011476" at bounding box center [132, 217] width 131 height 12
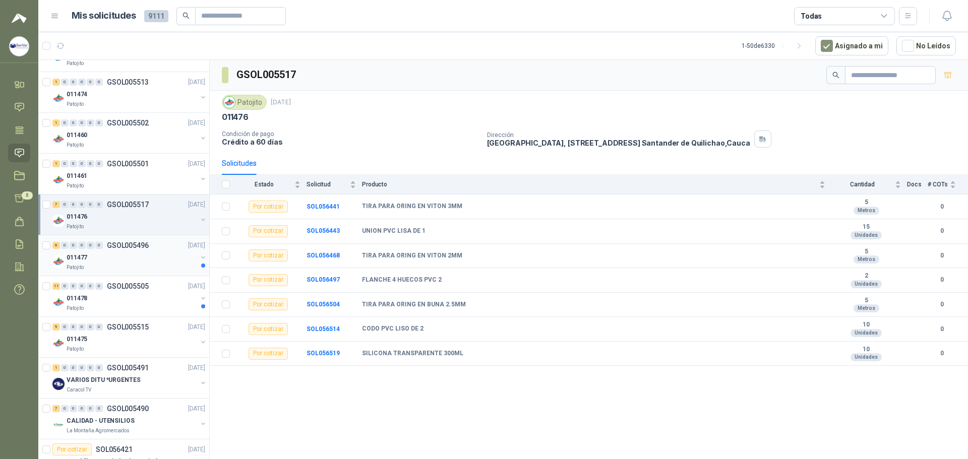
click at [170, 271] on div "Patojito" at bounding box center [132, 268] width 131 height 8
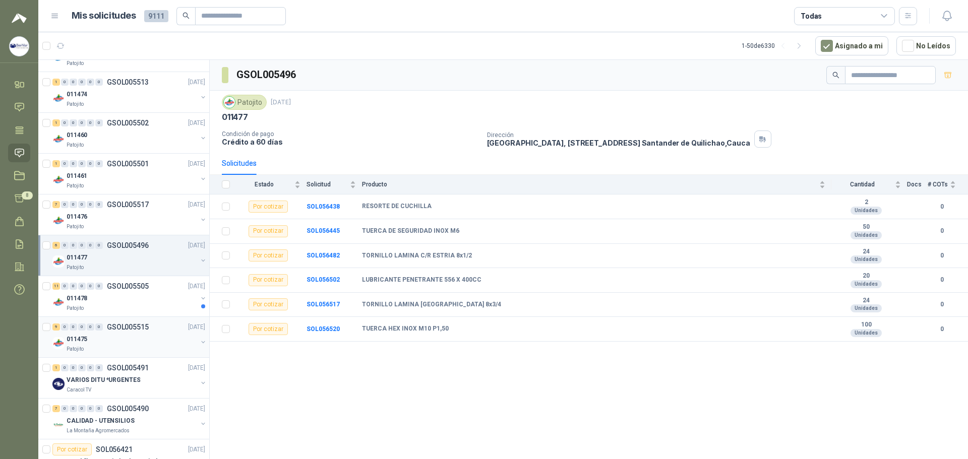
click at [171, 318] on div "9 0 0 0 0 0 GSOL005515 [DATE] 011475 Patojito" at bounding box center [123, 337] width 171 height 41
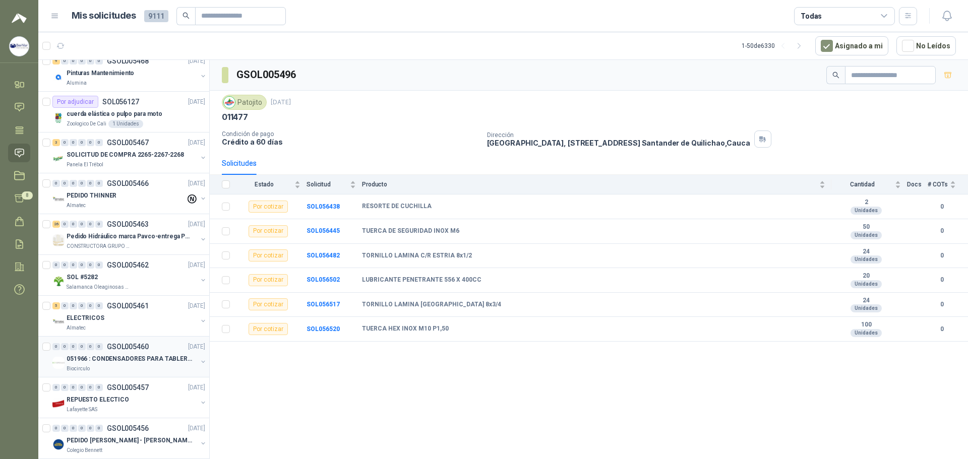
scroll to position [1109, 0]
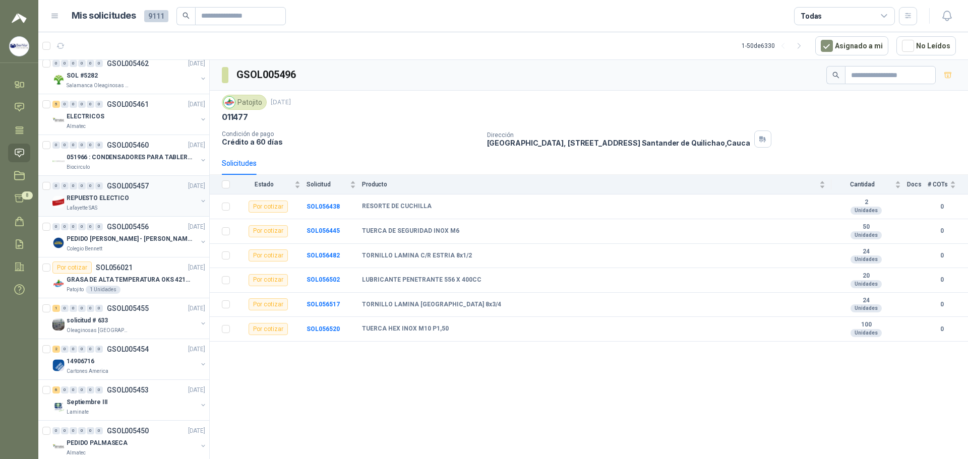
click at [172, 193] on div "REPUESTO ELECTICO" at bounding box center [132, 198] width 131 height 12
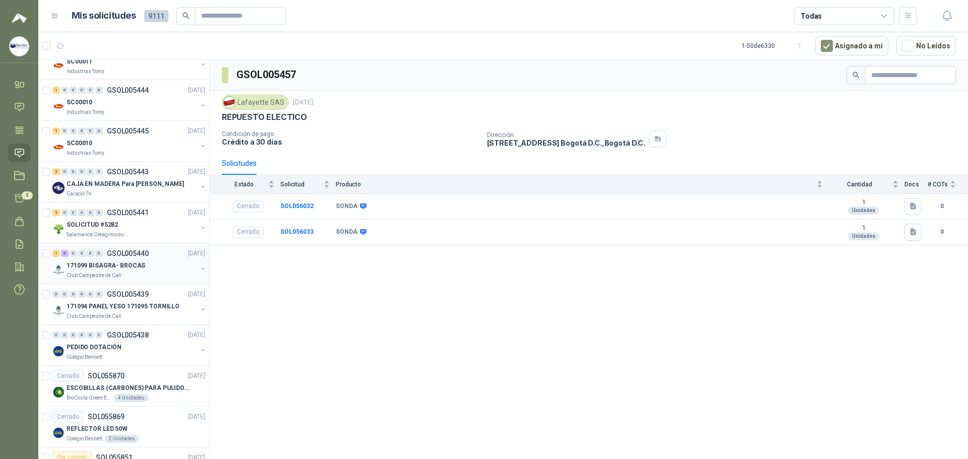
scroll to position [1462, 0]
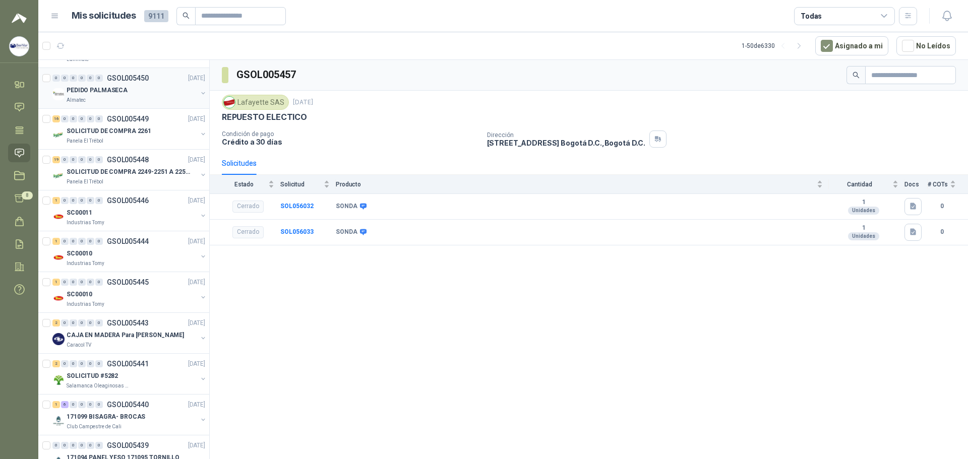
click at [155, 90] on div "PEDIDO PALMASECA" at bounding box center [132, 90] width 131 height 12
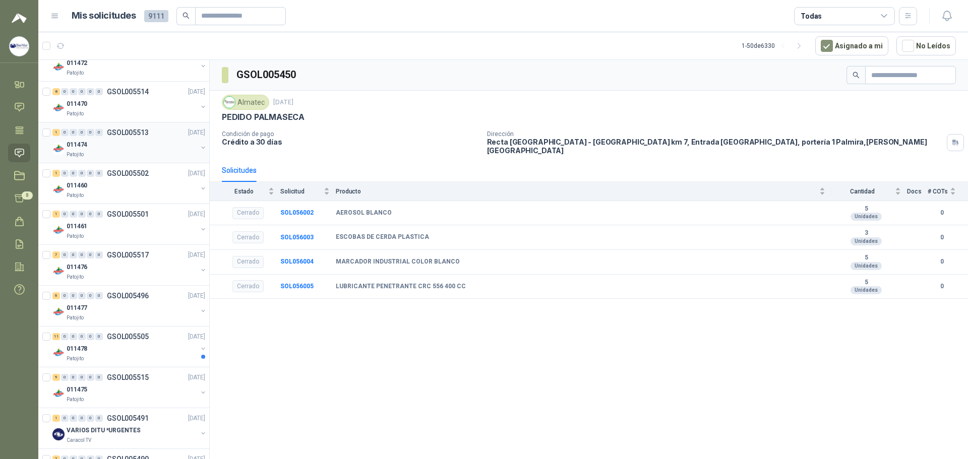
scroll to position [151, 0]
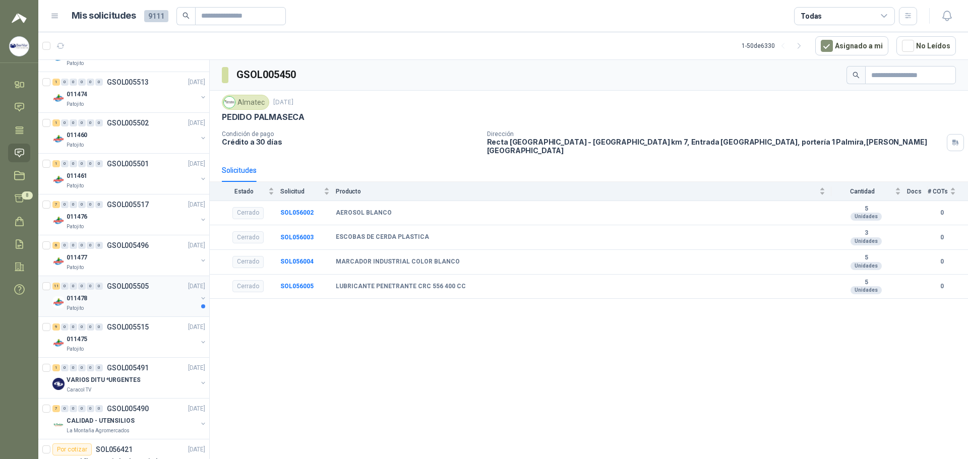
click at [108, 296] on div "011478" at bounding box center [132, 298] width 131 height 12
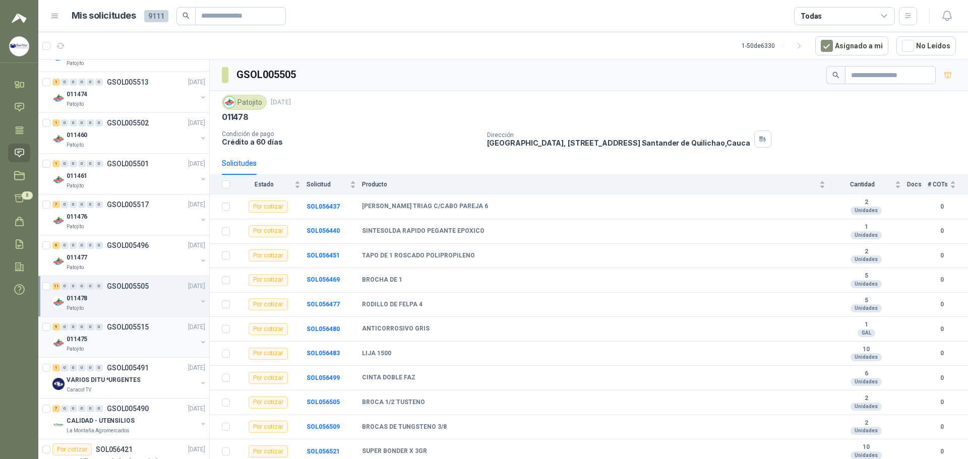
scroll to position [353, 0]
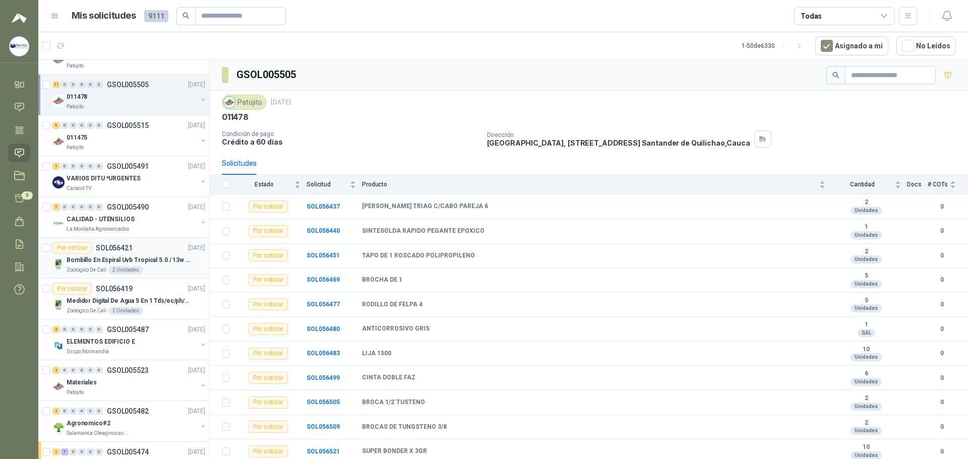
click at [145, 249] on div "Por cotizar SOL056421 [DATE]" at bounding box center [128, 248] width 153 height 12
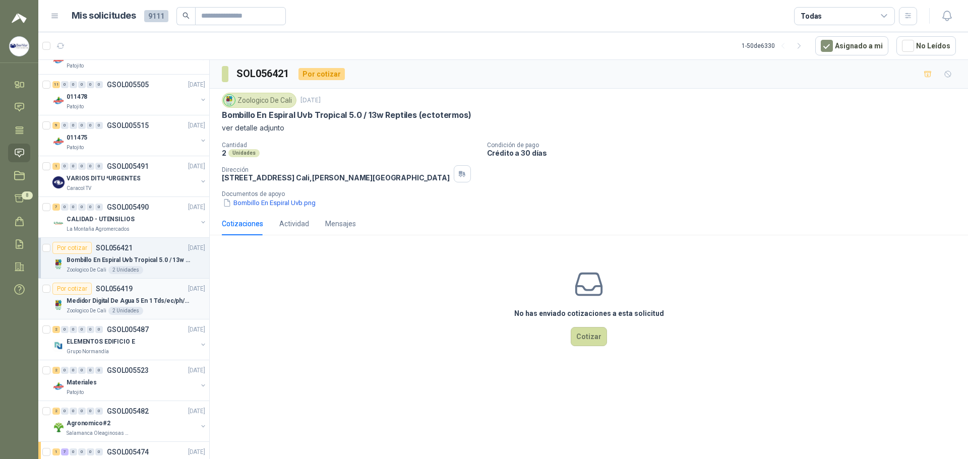
click at [105, 295] on div "Medidor Digital De Agua 5 En 1 Tds/ec/ph/salinidad/temperatu" at bounding box center [136, 301] width 139 height 12
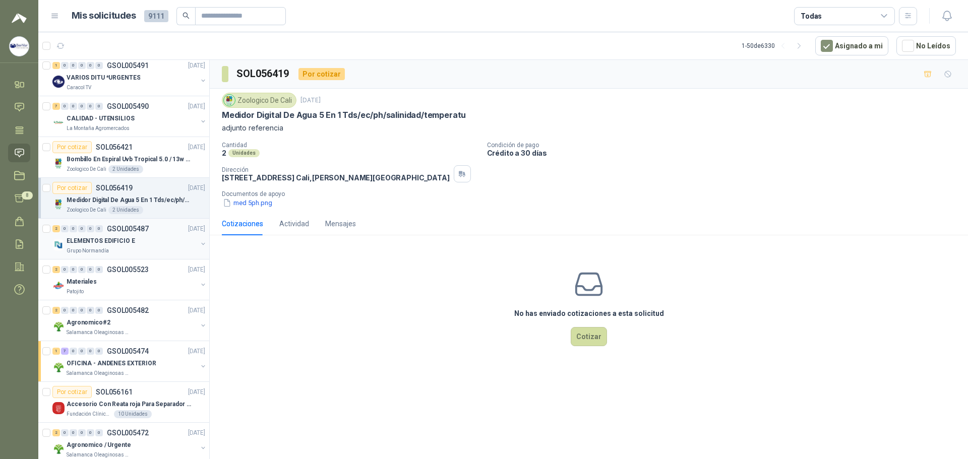
scroll to position [504, 0]
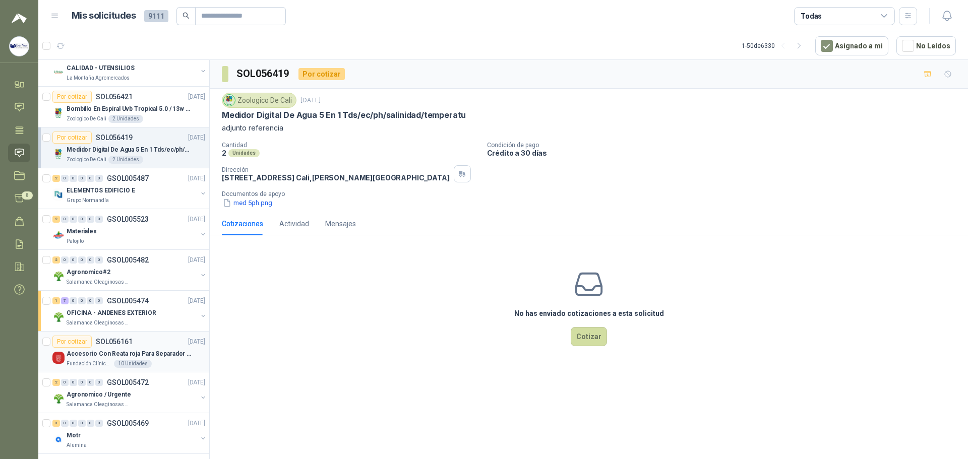
click at [100, 343] on p "SOL056161" at bounding box center [114, 341] width 37 height 7
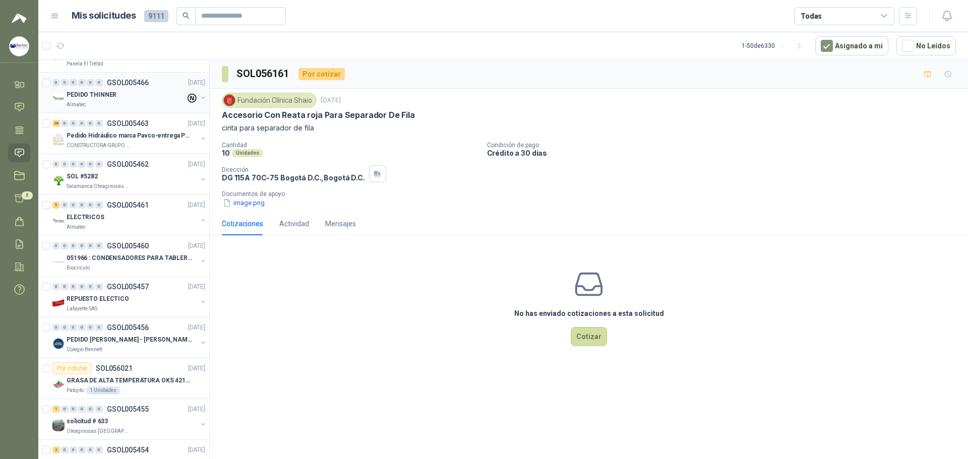
scroll to position [1058, 0]
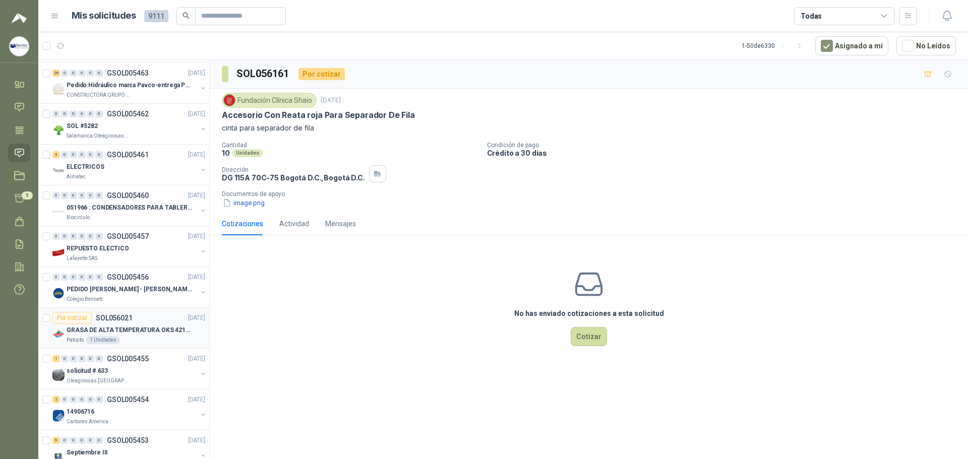
click at [114, 327] on p "GRASA DE ALTA TEMPERATURA OKS 4210 X 5 KG" at bounding box center [129, 331] width 125 height 10
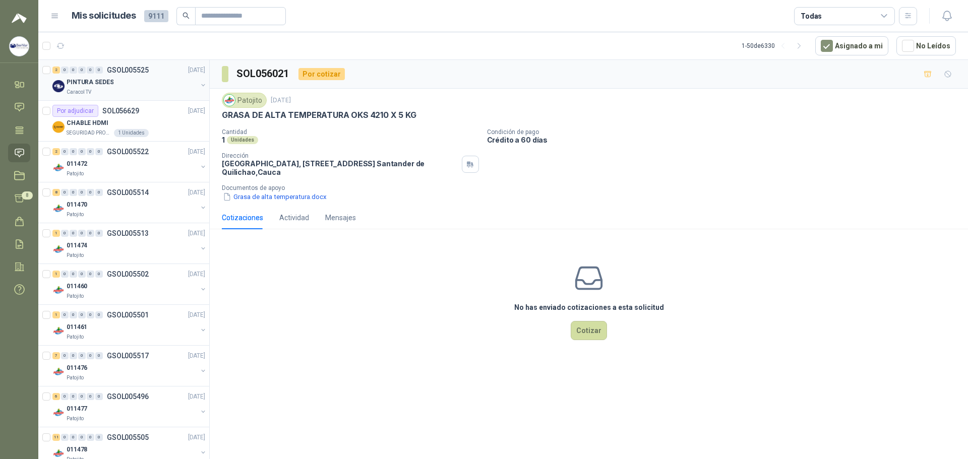
click at [199, 84] on button "button" at bounding box center [203, 85] width 8 height 8
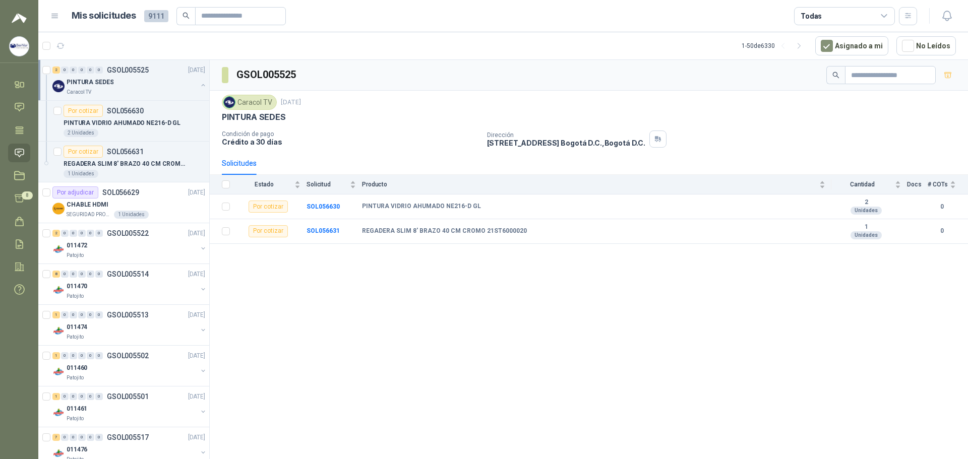
click at [199, 84] on button "button" at bounding box center [203, 85] width 8 height 8
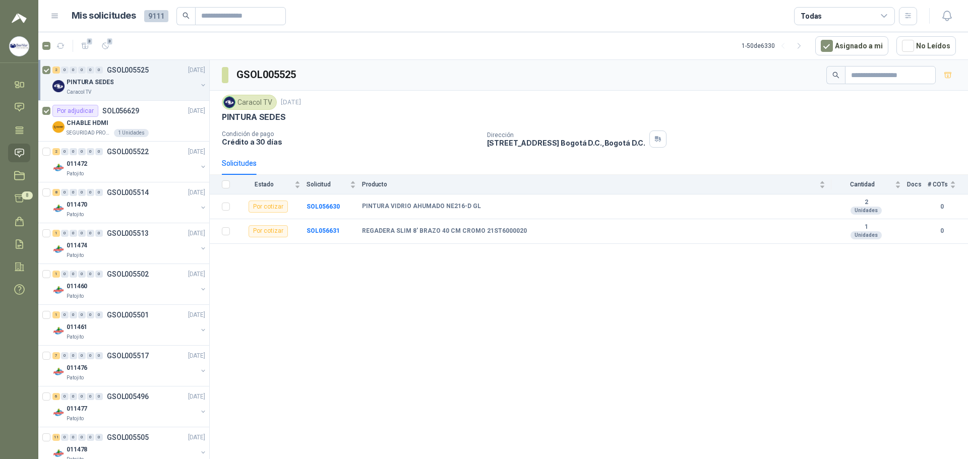
click at [46, 50] on div "3 3" at bounding box center [77, 46] width 71 height 16
drag, startPoint x: 93, startPoint y: 76, endPoint x: 383, endPoint y: 116, distance: 292.5
click at [383, 115] on div "PINTURA SEDES" at bounding box center [589, 117] width 734 height 11
click at [85, 43] on icon "button" at bounding box center [85, 46] width 7 height 6
click at [86, 42] on span "2" at bounding box center [89, 41] width 7 height 8
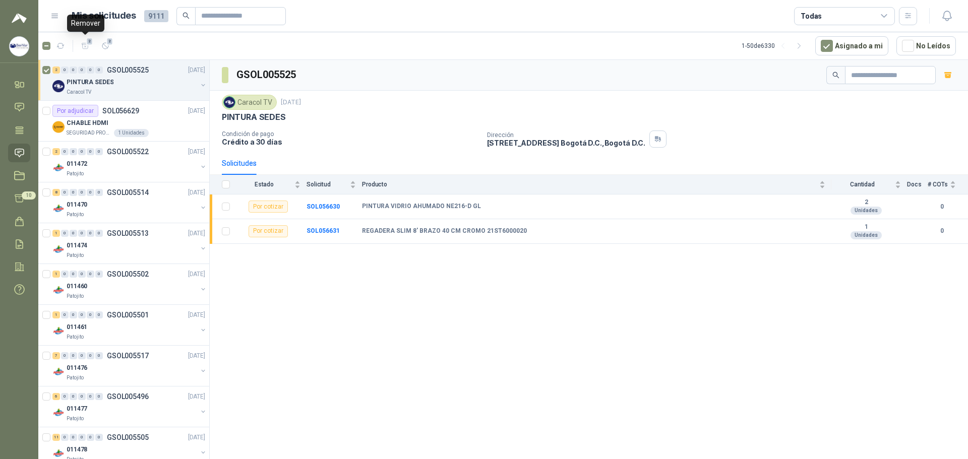
click at [86, 42] on article "2 2 1 - 50 de 6330 Asignado a mi No Leídos" at bounding box center [502, 45] width 929 height 27
click at [48, 106] on div at bounding box center [46, 121] width 8 height 32
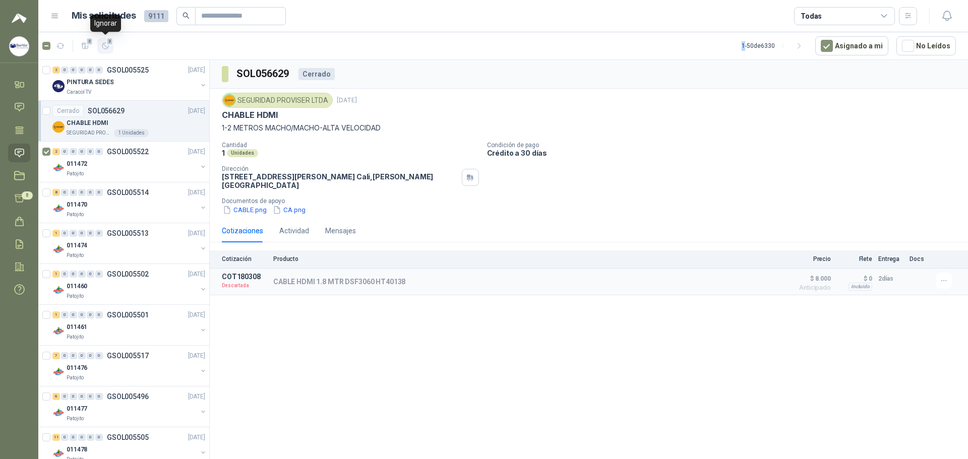
click at [107, 45] on span "2" at bounding box center [109, 41] width 7 height 8
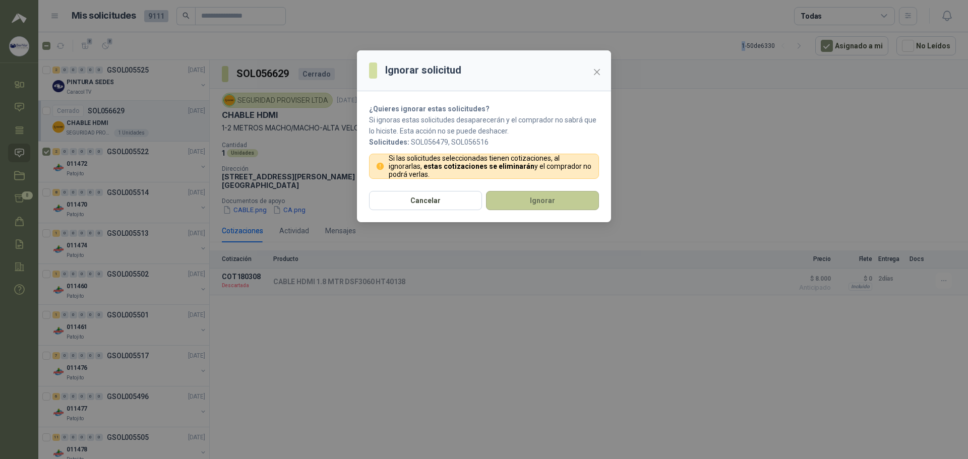
click at [520, 198] on button "Ignorar" at bounding box center [542, 200] width 113 height 19
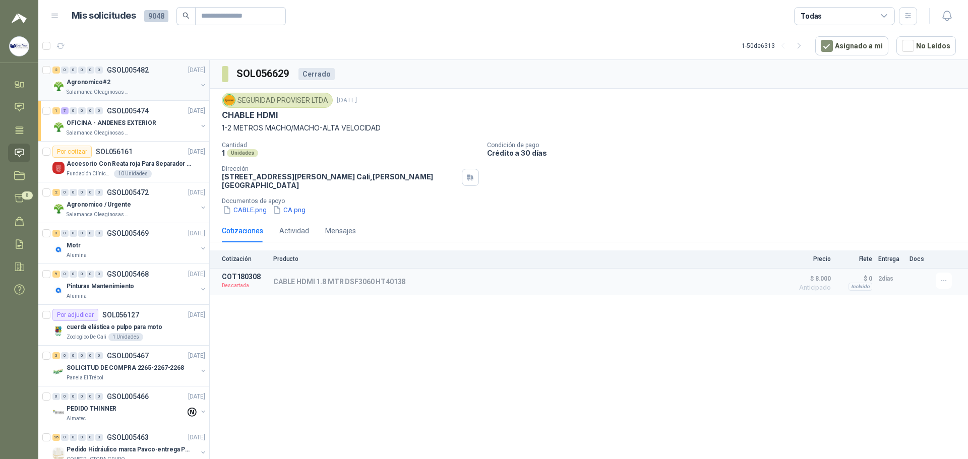
click at [45, 77] on div at bounding box center [47, 80] width 10 height 32
click at [108, 43] on span "2" at bounding box center [109, 41] width 7 height 8
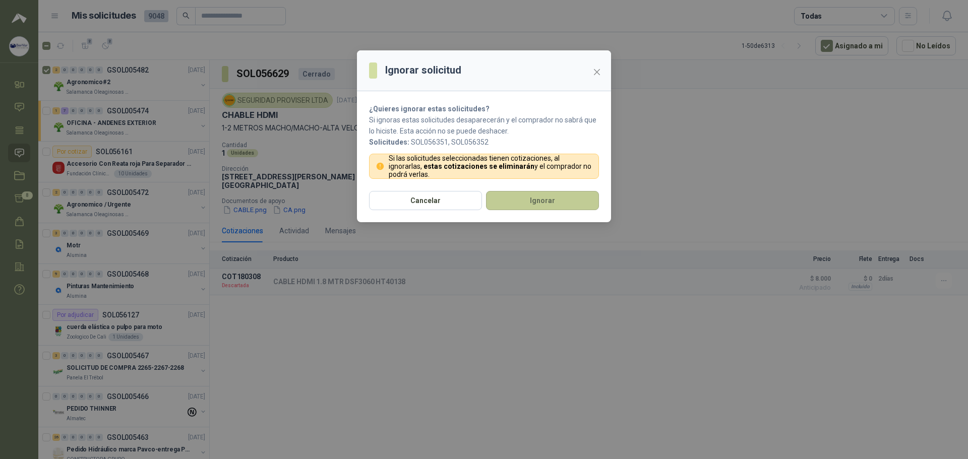
click at [531, 196] on button "Ignorar" at bounding box center [542, 200] width 113 height 19
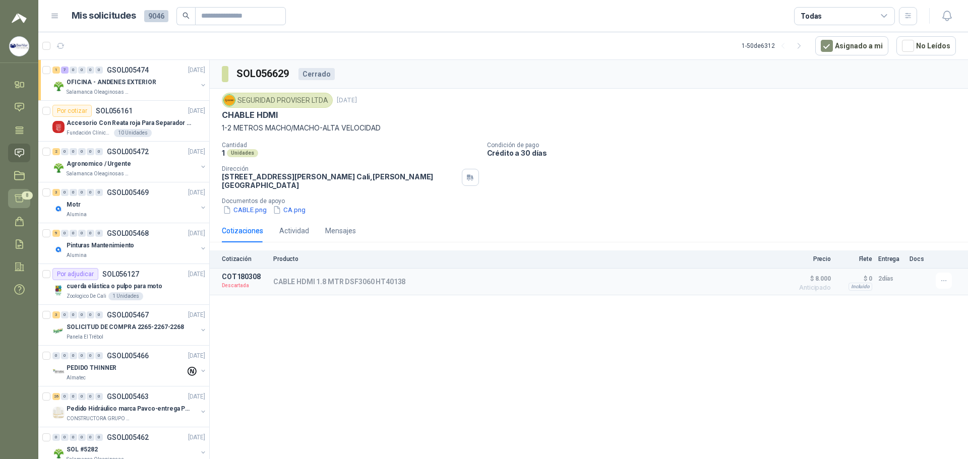
click at [21, 198] on icon at bounding box center [19, 198] width 11 height 11
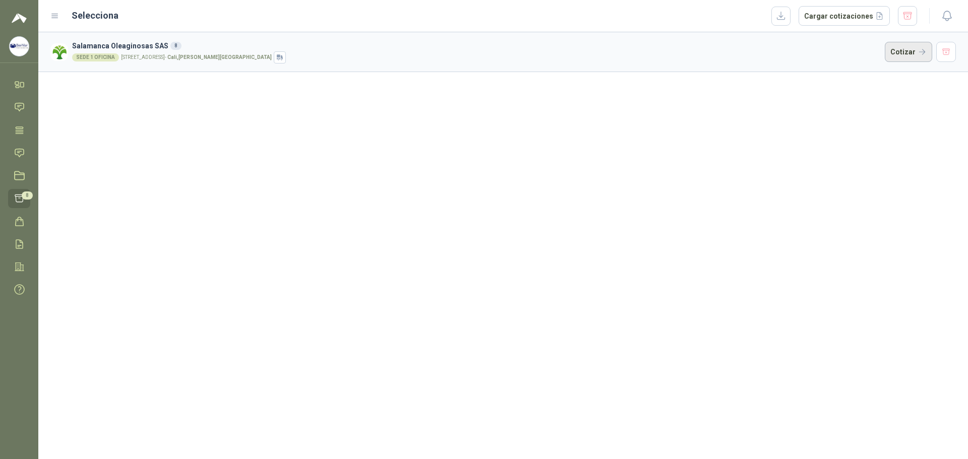
click at [914, 53] on button "Cotizar" at bounding box center [907, 52] width 47 height 20
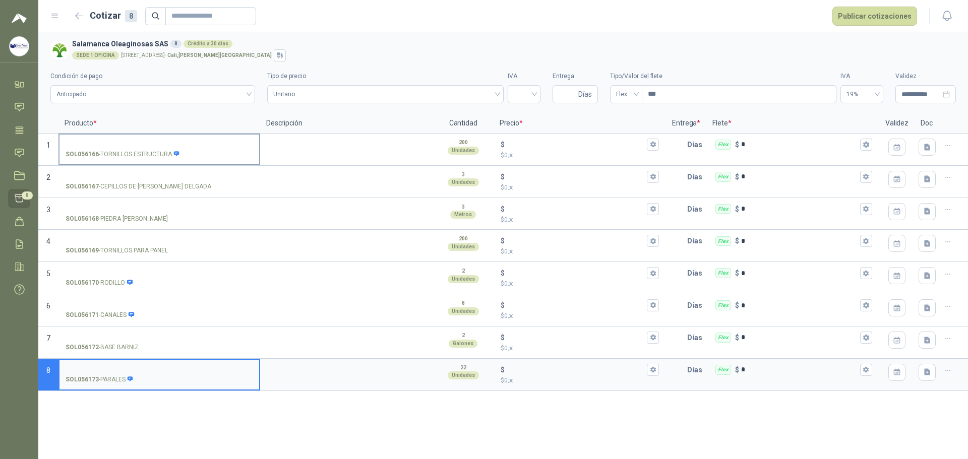
click at [112, 141] on input "SOL056166 - TORNILLOS ESTRUCTURA" at bounding box center [159, 145] width 187 height 8
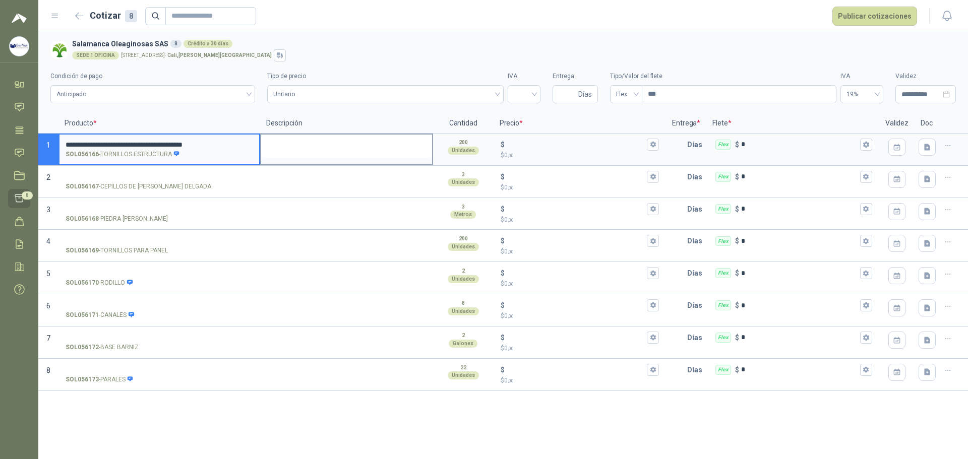
click at [311, 144] on textarea at bounding box center [346, 146] width 171 height 23
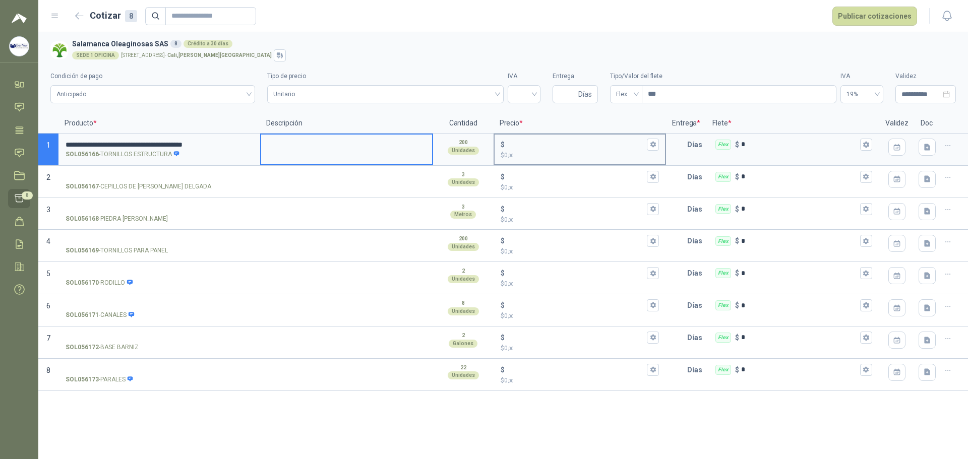
click at [538, 142] on input "$ $ 0 ,00" at bounding box center [576, 145] width 139 height 8
type input "**"
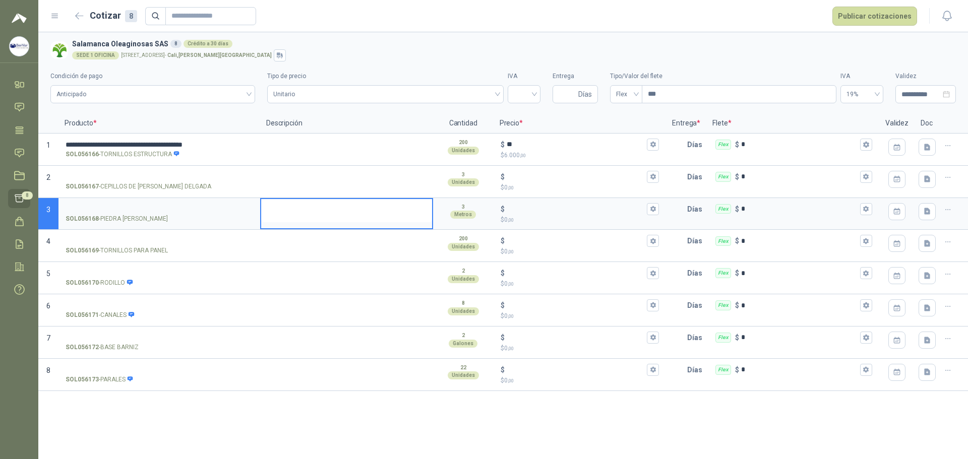
click at [393, 219] on textarea at bounding box center [346, 210] width 171 height 23
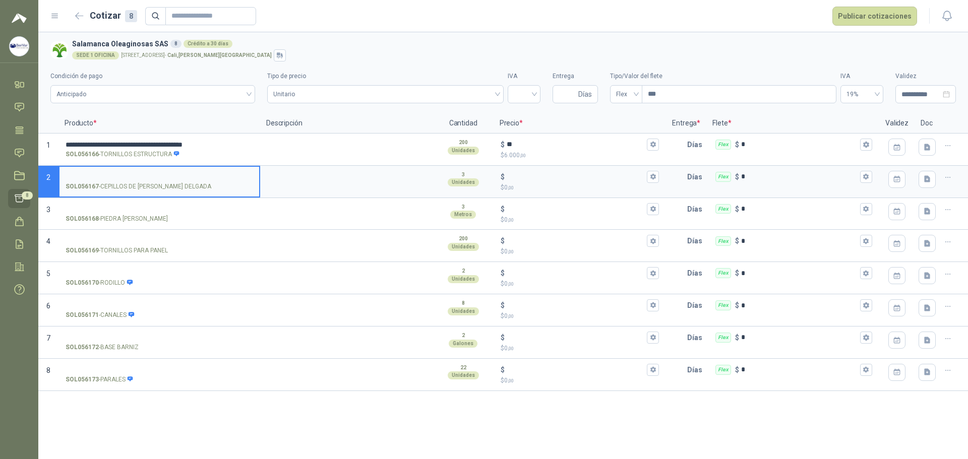
click at [180, 174] on input "SOL056167 - CEPILLOS DE [PERSON_NAME] DELGADA" at bounding box center [159, 177] width 187 height 8
click at [553, 178] on input "$ $ 0 ,00" at bounding box center [576, 177] width 139 height 8
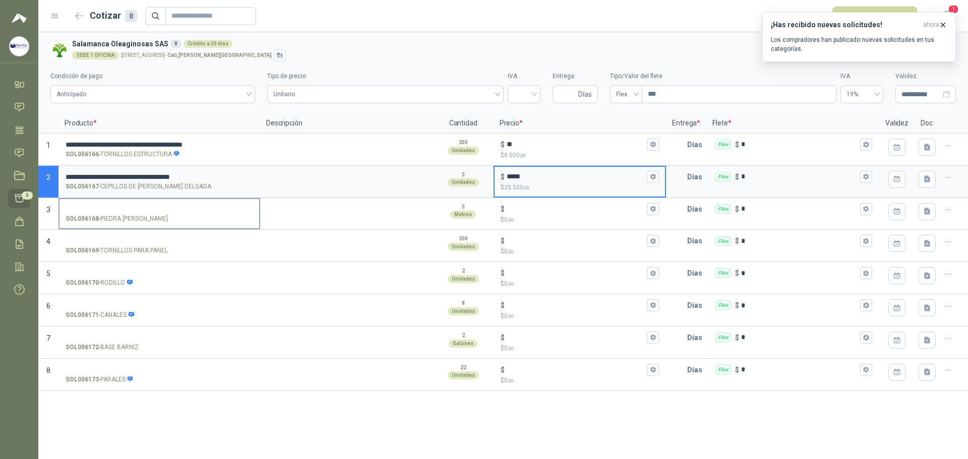
type input "*****"
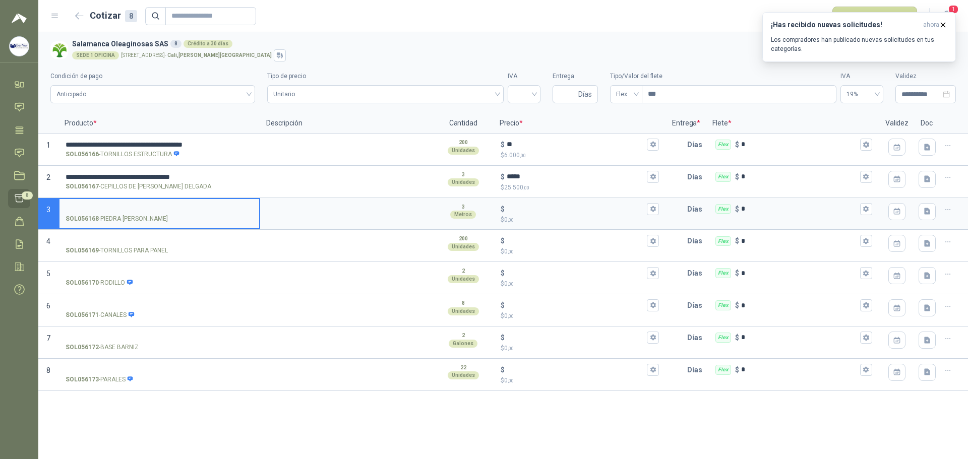
click at [120, 210] on input "SOL056168 - PIEDRA [PERSON_NAME]" at bounding box center [159, 210] width 187 height 8
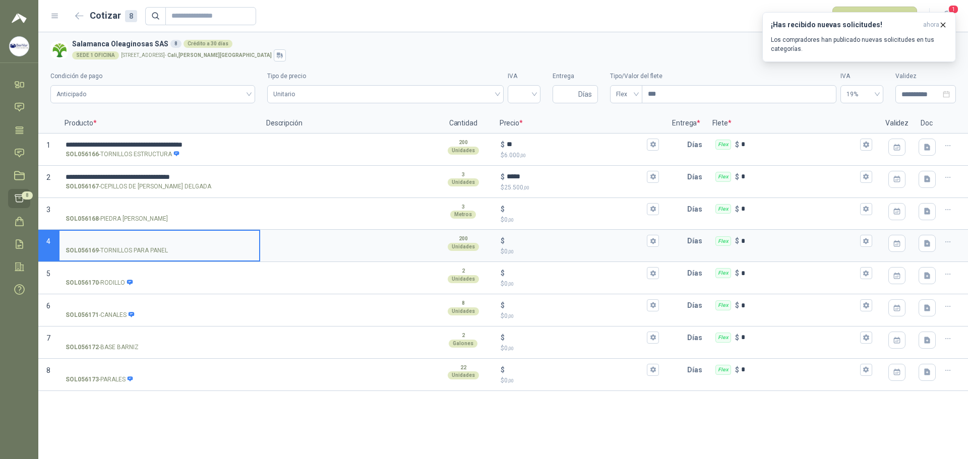
click at [142, 240] on input "SOL056169 - TORNILLOS PARA PANEL" at bounding box center [159, 241] width 187 height 8
click at [530, 236] on div "$" at bounding box center [579, 241] width 159 height 12
click at [530, 237] on input "$ $ 0 ,00" at bounding box center [576, 241] width 139 height 8
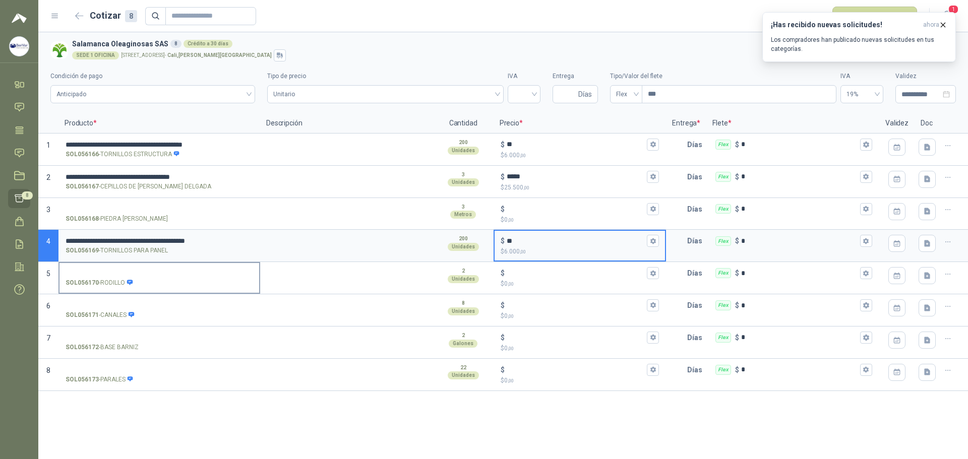
type input "**"
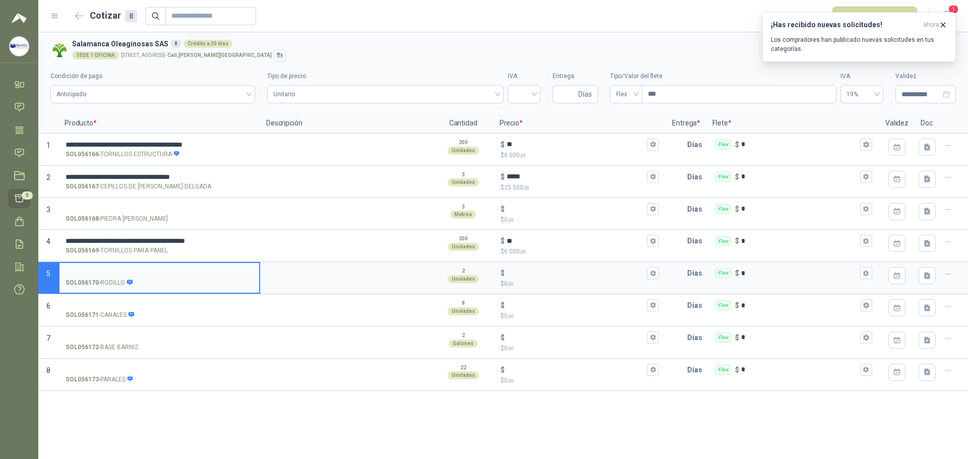
click at [150, 270] on input "SOL056170 - RODILLO" at bounding box center [159, 274] width 187 height 8
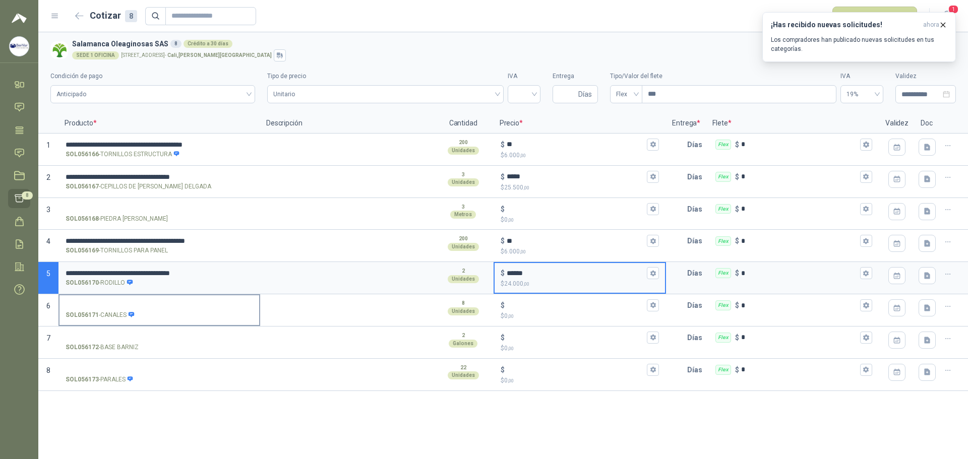
type input "******"
click at [134, 302] on input "SOL056171 - CANALES" at bounding box center [159, 306] width 187 height 8
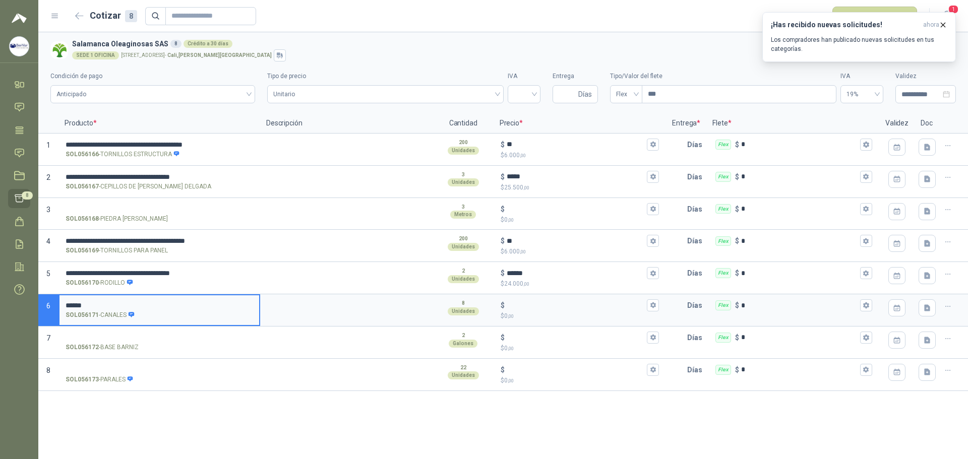
type input "******"
drag, startPoint x: 107, startPoint y: 303, endPoint x: 49, endPoint y: 303, distance: 58.0
click at [49, 303] on section "6 ****** SOL056171 - CANALES 8 Unidades $ $ 0 ,00 Días Flex $ *" at bounding box center [502, 310] width 929 height 32
click at [529, 300] on div "$" at bounding box center [579, 305] width 159 height 12
click at [529, 302] on input "$ $ 0 ,00" at bounding box center [576, 306] width 139 height 8
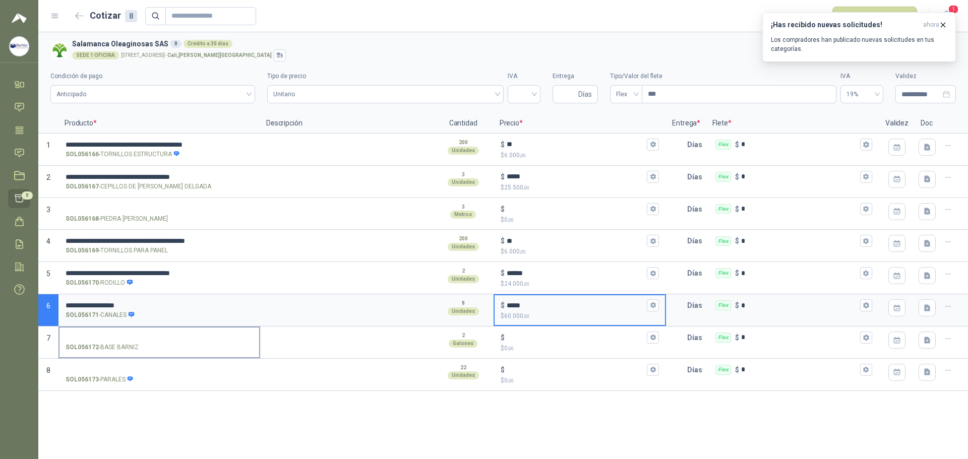
type input "*****"
click at [109, 334] on input "SOL056172 - BASE BARNIZ" at bounding box center [159, 338] width 187 height 8
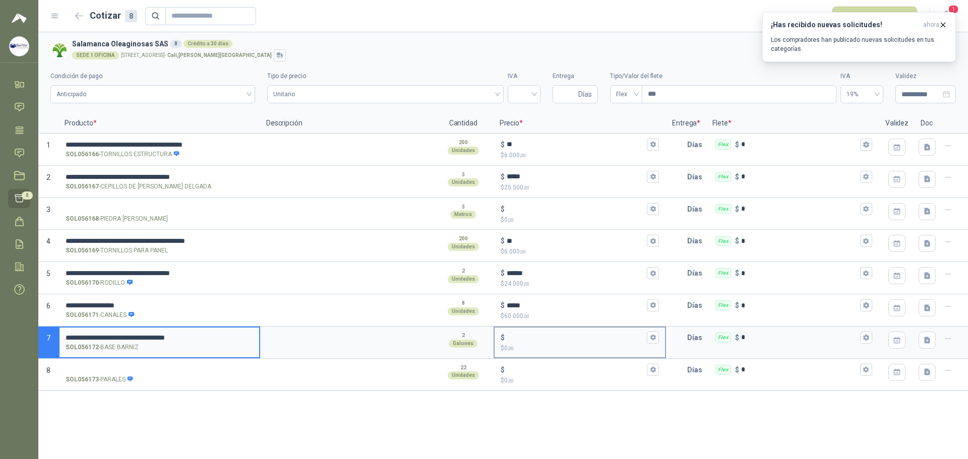
click at [535, 337] on input "$ $ 0 ,00" at bounding box center [576, 338] width 139 height 8
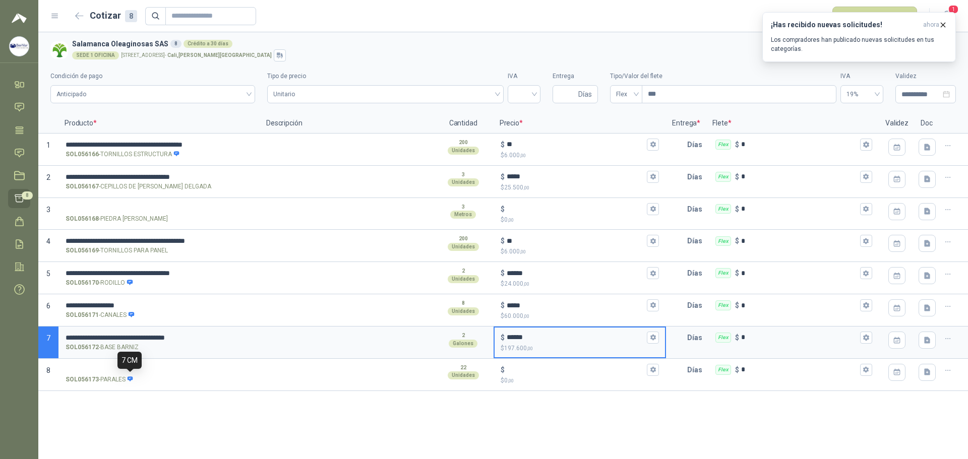
type input "******"
click at [138, 365] on div "7 CM" at bounding box center [129, 360] width 24 height 17
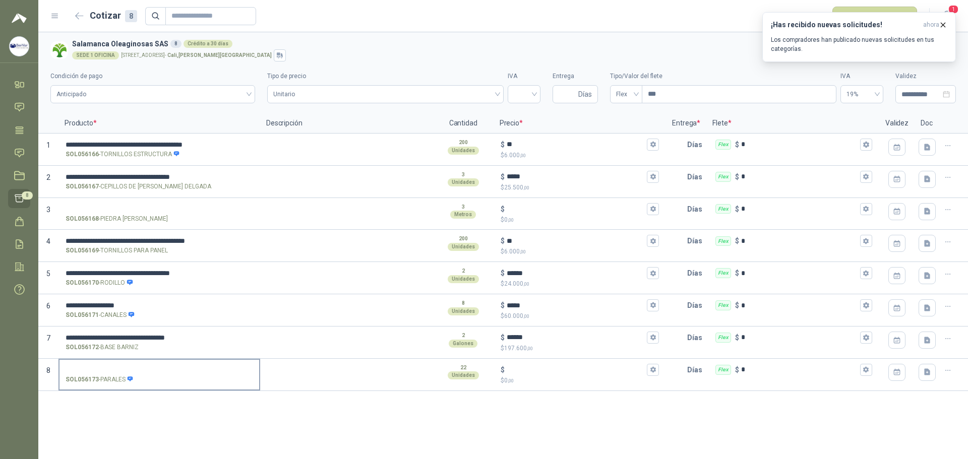
click at [161, 374] on label "SOL056173 - [PERSON_NAME]" at bounding box center [159, 374] width 200 height 29
click at [161, 374] on input "SOL056173 - [PERSON_NAME]" at bounding box center [159, 370] width 187 height 8
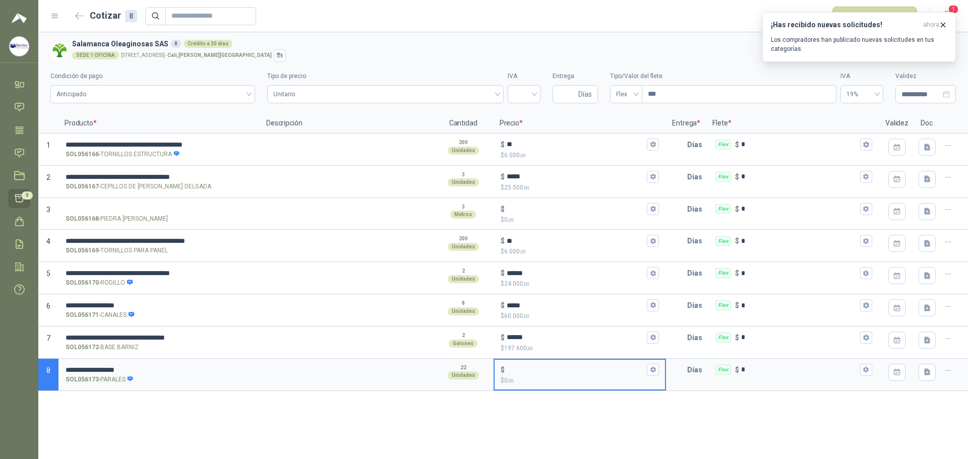
click at [523, 370] on input "$ $ 0 ,00" at bounding box center [576, 370] width 139 height 8
type input "*****"
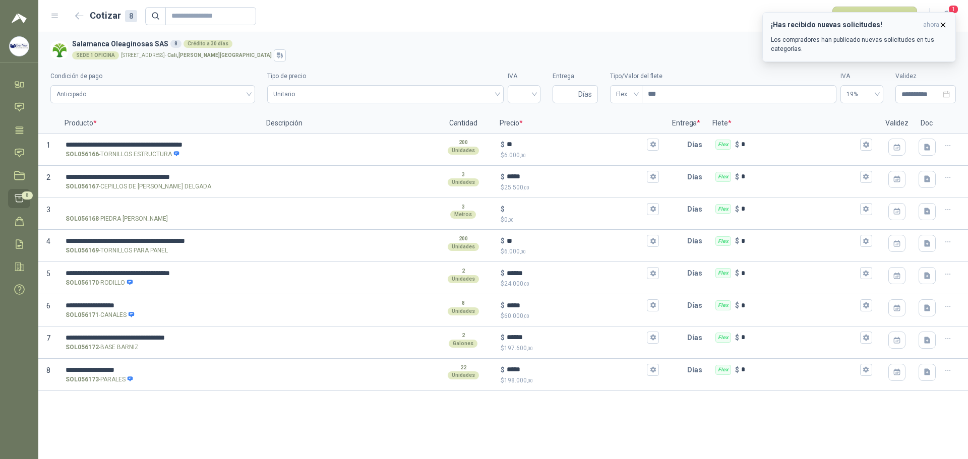
click at [942, 25] on icon "button" at bounding box center [943, 25] width 4 height 4
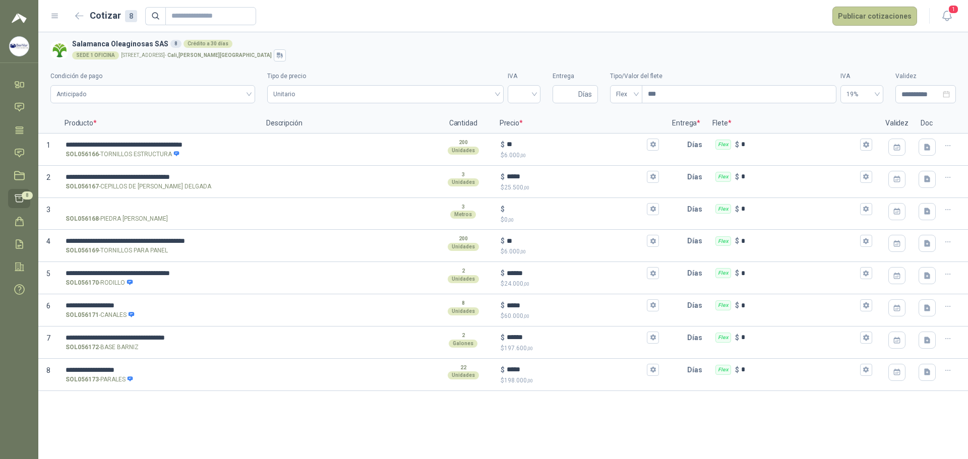
click at [861, 17] on button "Publicar cotizaciones" at bounding box center [874, 16] width 85 height 19
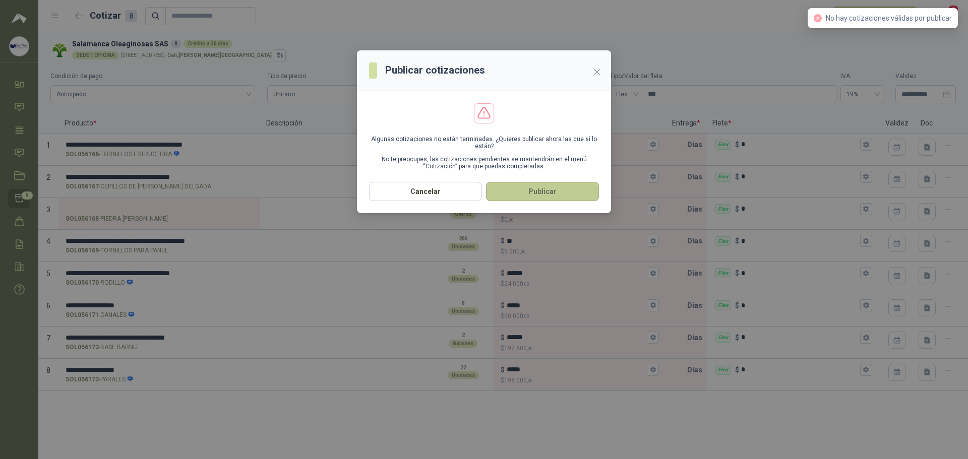
click at [562, 183] on button "Publicar" at bounding box center [542, 191] width 113 height 19
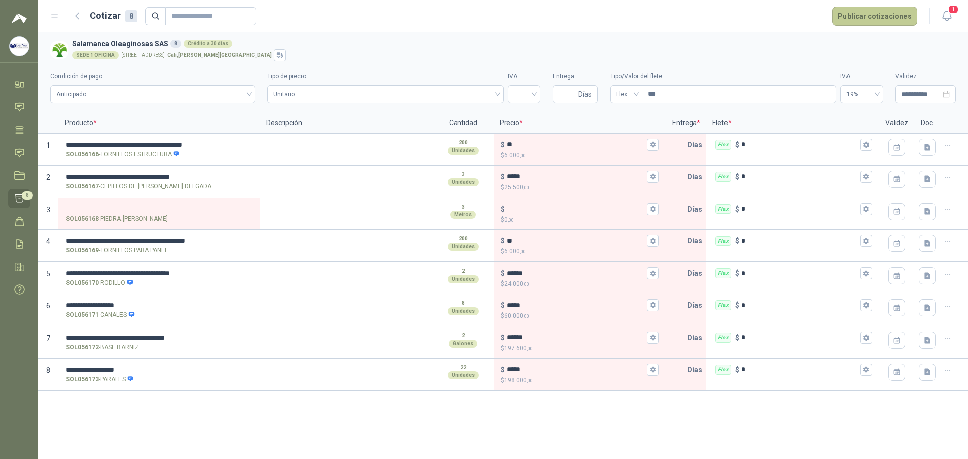
click at [886, 12] on button "Publicar cotizaciones" at bounding box center [874, 16] width 85 height 19
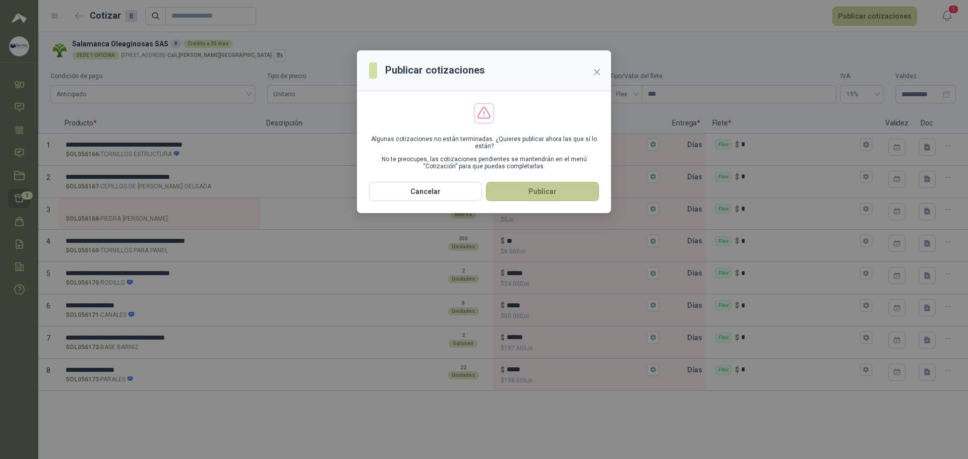
click at [548, 187] on button "Publicar" at bounding box center [542, 191] width 113 height 19
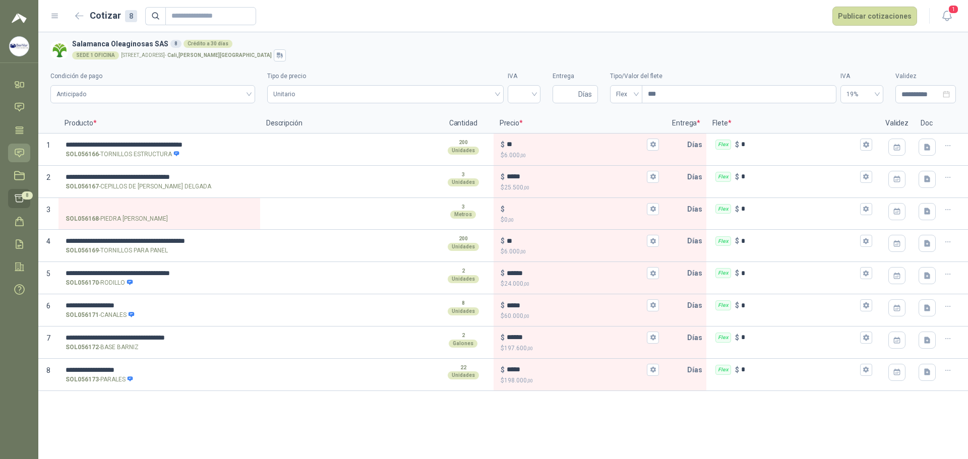
click at [26, 149] on link "Solicitudes" at bounding box center [19, 153] width 22 height 19
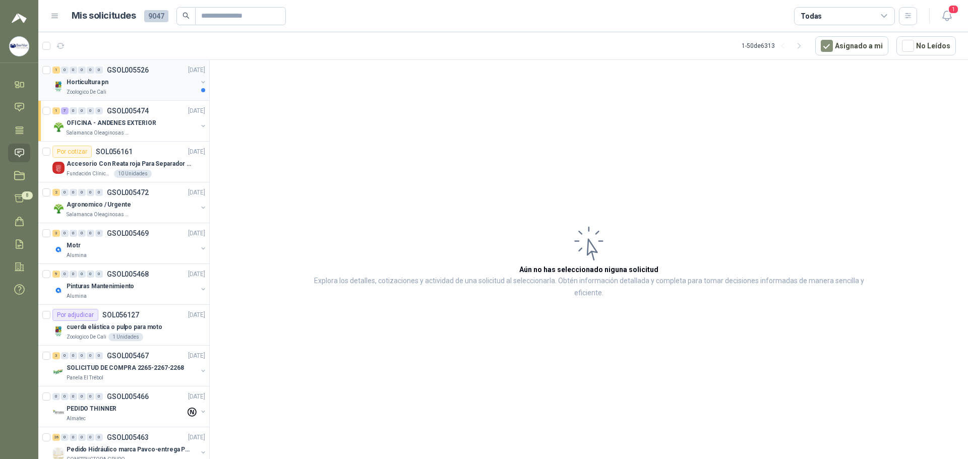
click at [140, 86] on div "Horticultura pn" at bounding box center [132, 82] width 131 height 12
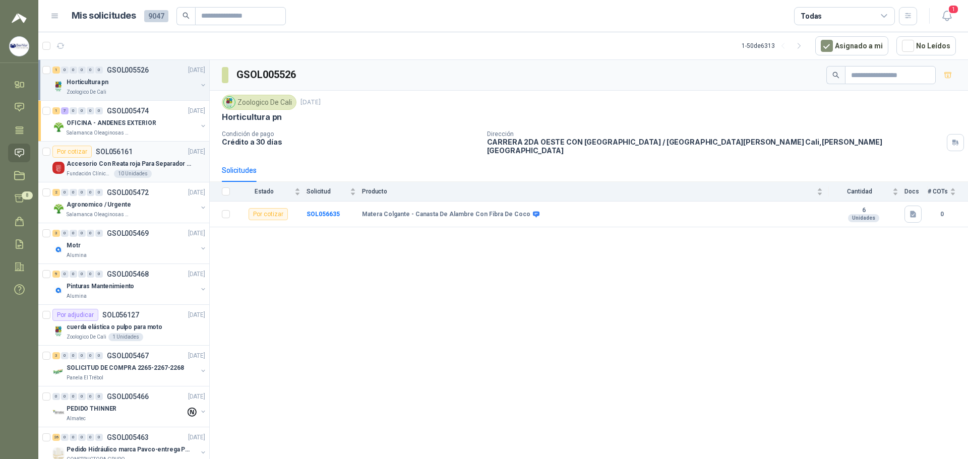
click at [154, 155] on div "Por cotizar SOL056161 [DATE]" at bounding box center [128, 152] width 153 height 12
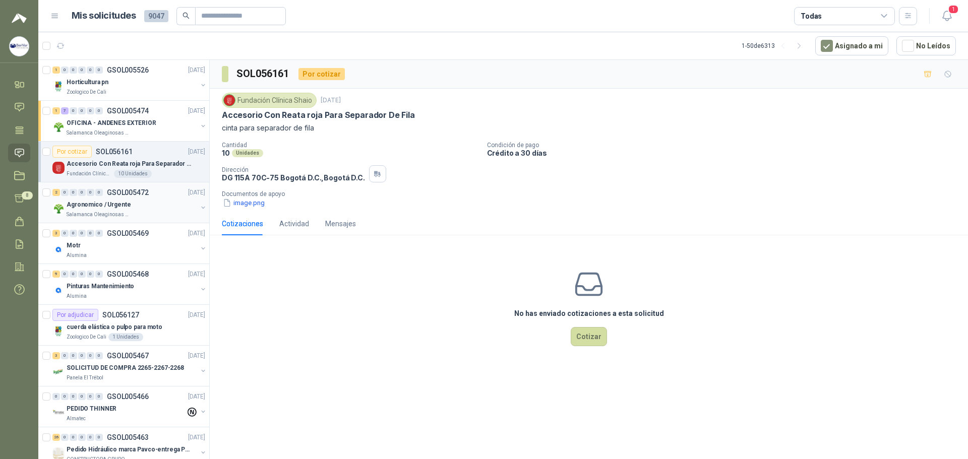
click at [161, 192] on div "2 0 0 0 0 0 GSOL005472 [DATE]" at bounding box center [129, 192] width 155 height 12
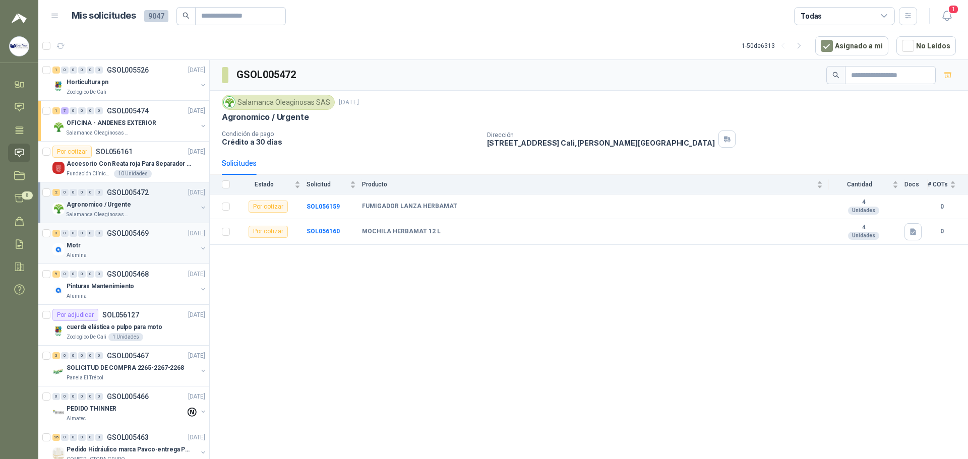
click at [163, 241] on div "Motr" at bounding box center [132, 245] width 131 height 12
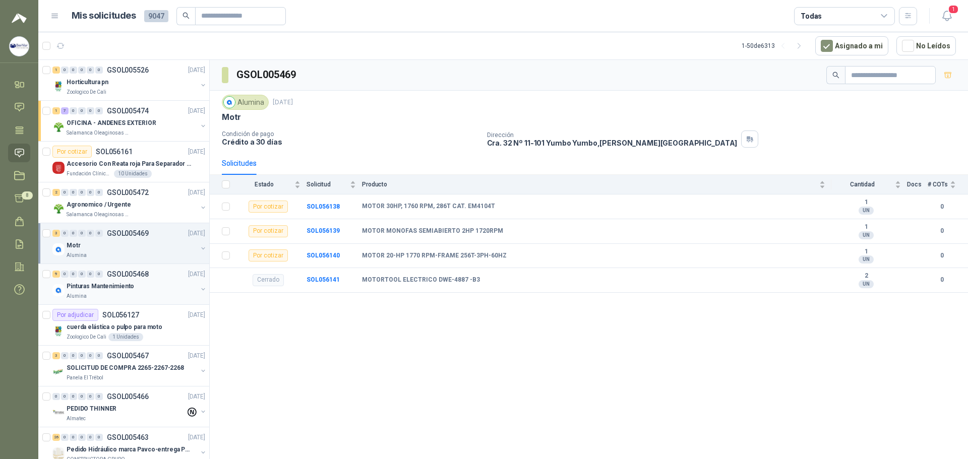
click at [160, 276] on div "9 0 0 0 0 0 GSOL005468 [DATE]" at bounding box center [129, 274] width 155 height 12
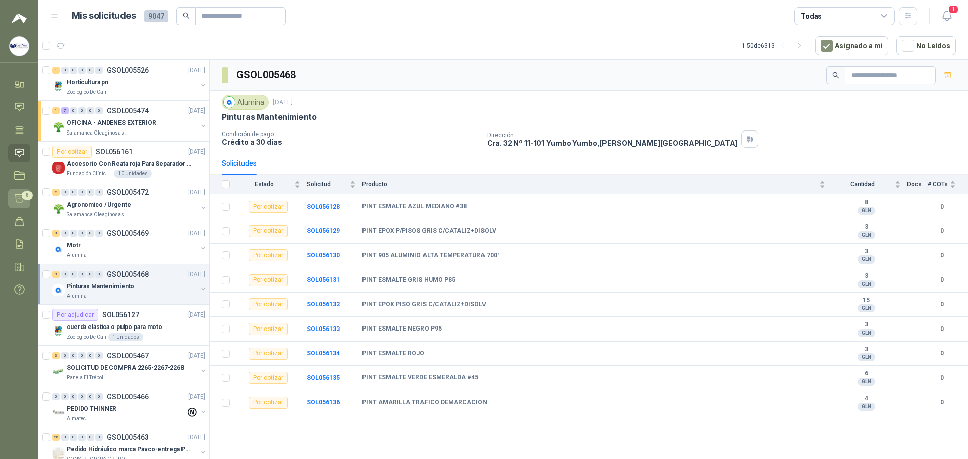
click at [22, 195] on span "8" at bounding box center [27, 196] width 11 height 8
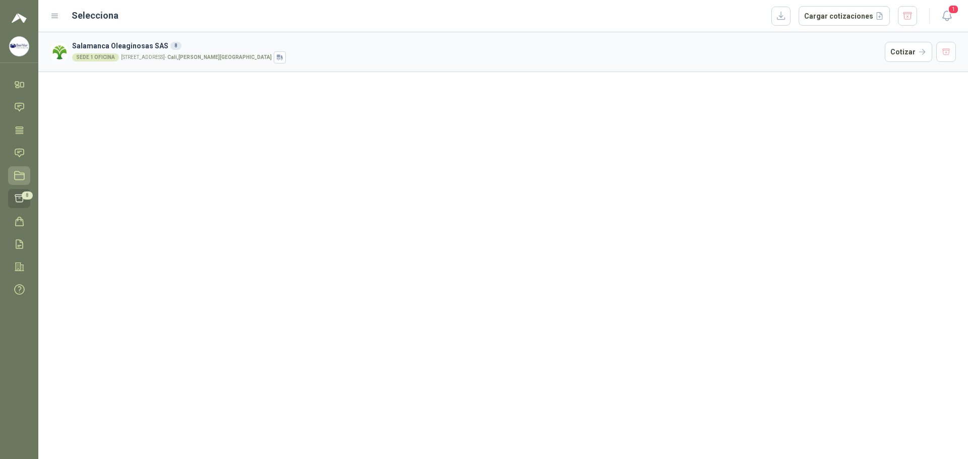
click at [20, 171] on icon at bounding box center [19, 175] width 11 height 11
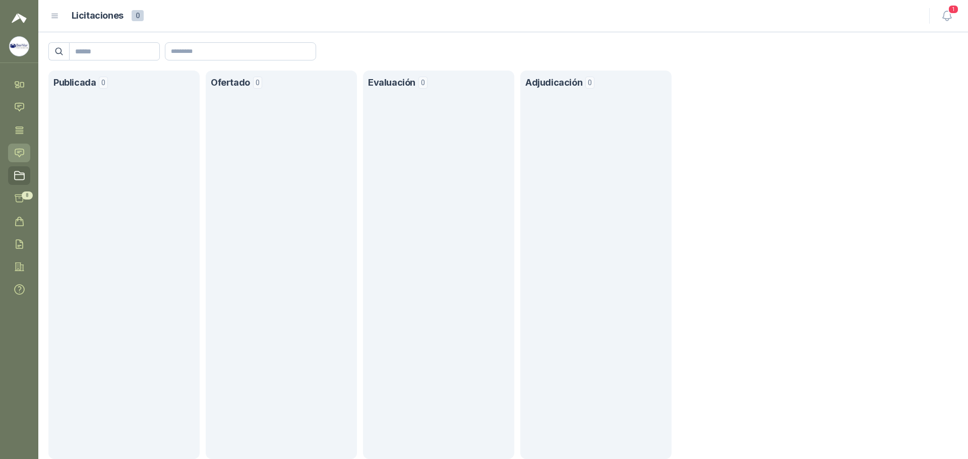
click at [19, 153] on icon at bounding box center [19, 153] width 9 height 8
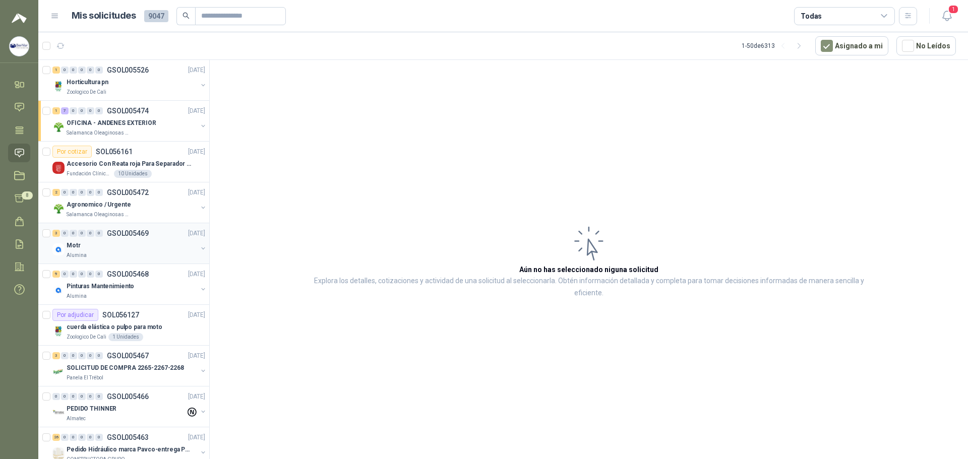
click at [112, 256] on div "Alumina" at bounding box center [132, 255] width 131 height 8
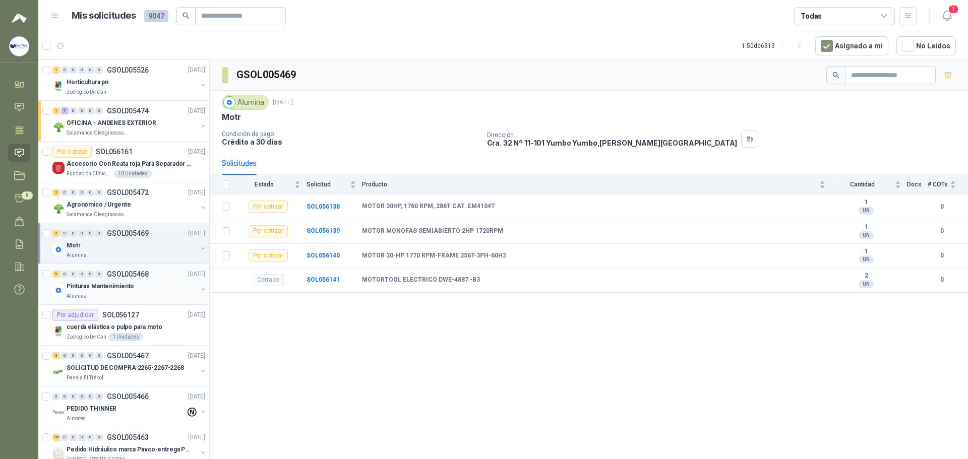
click at [100, 289] on p "Pinturas Mantenimiento" at bounding box center [101, 287] width 68 height 10
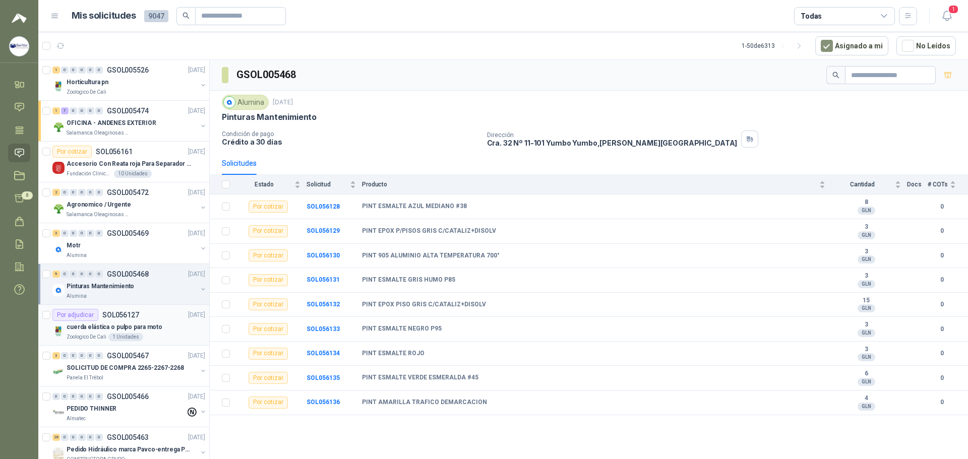
scroll to position [101, 0]
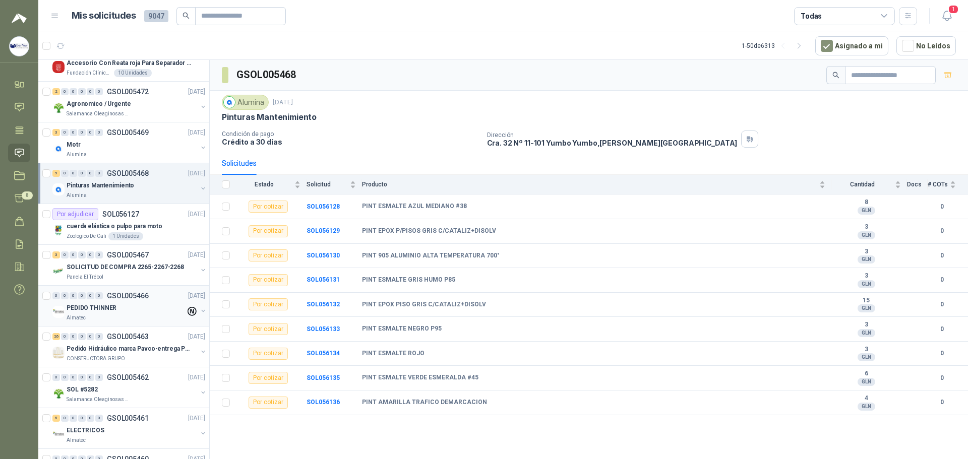
click at [134, 312] on div "PEDIDO THINNER" at bounding box center [126, 308] width 119 height 12
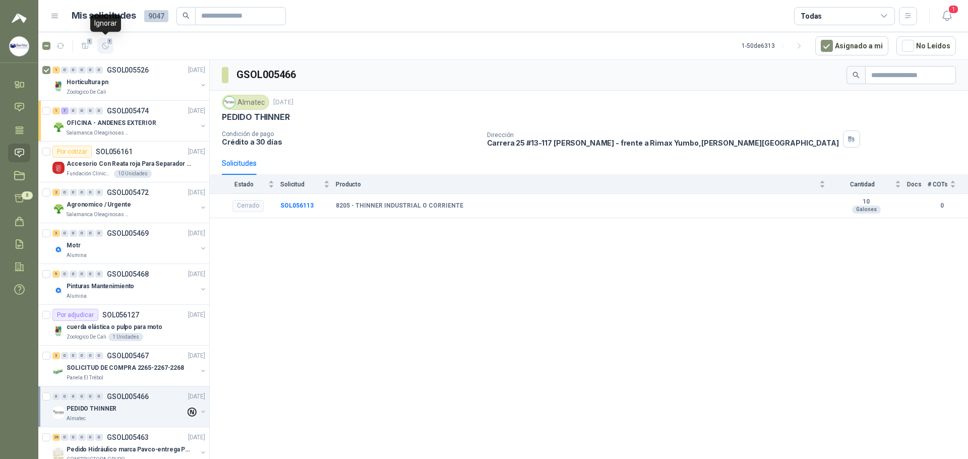
click at [109, 44] on span "1" at bounding box center [109, 41] width 7 height 8
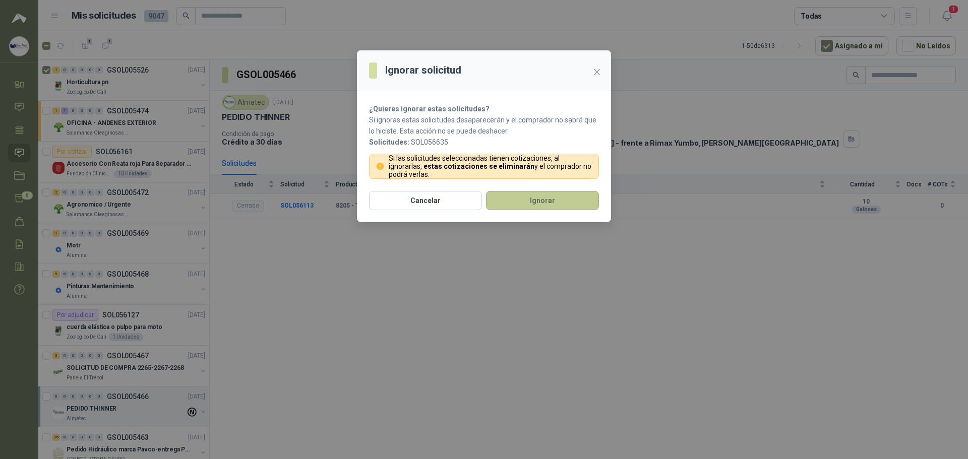
click at [545, 209] on button "Ignorar" at bounding box center [542, 200] width 113 height 19
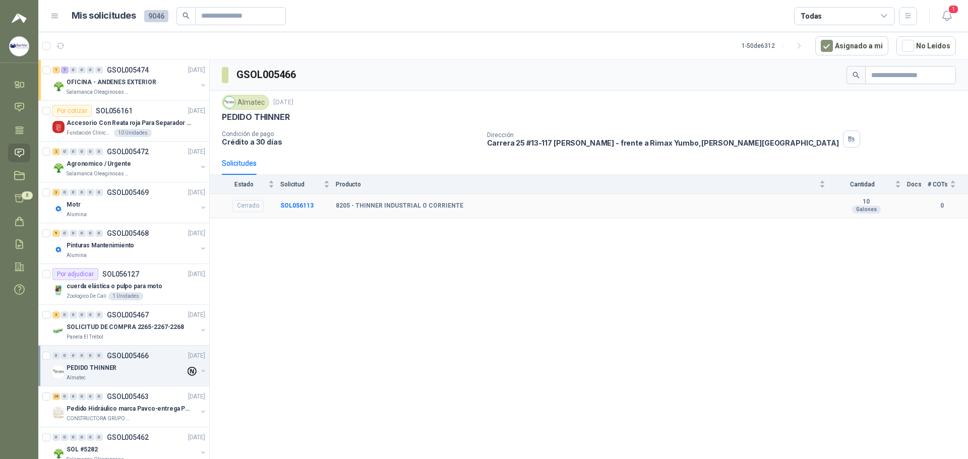
click at [478, 202] on div "8205 - THINNER INDUSTRIAL O CORRIENTE" at bounding box center [580, 206] width 489 height 8
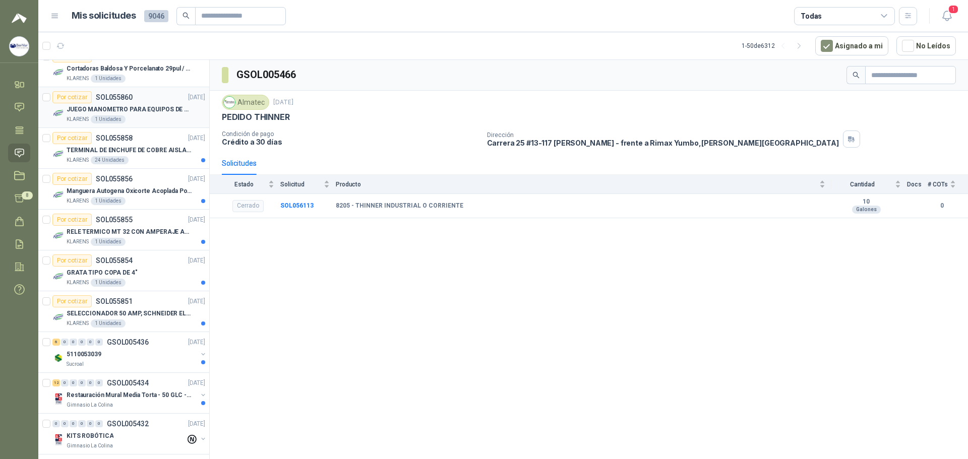
scroll to position [1661, 0]
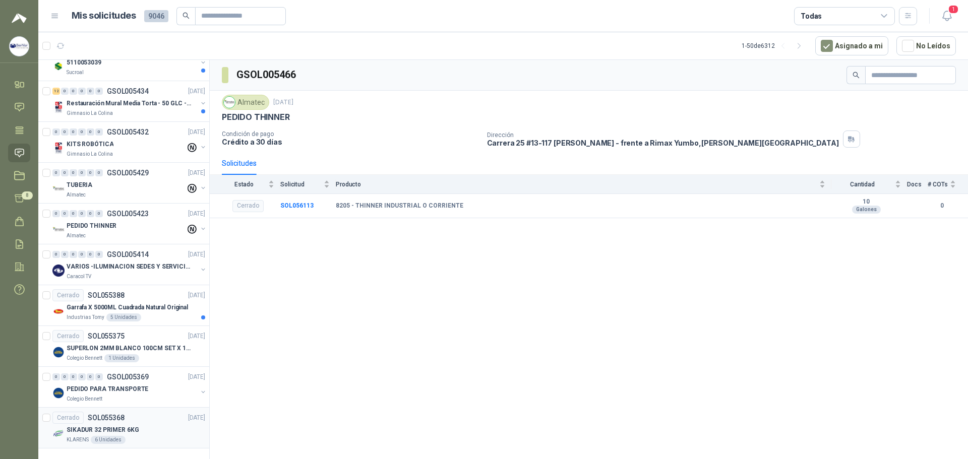
click at [163, 412] on div "Cerrado SOL055368 [DATE]" at bounding box center [128, 418] width 153 height 12
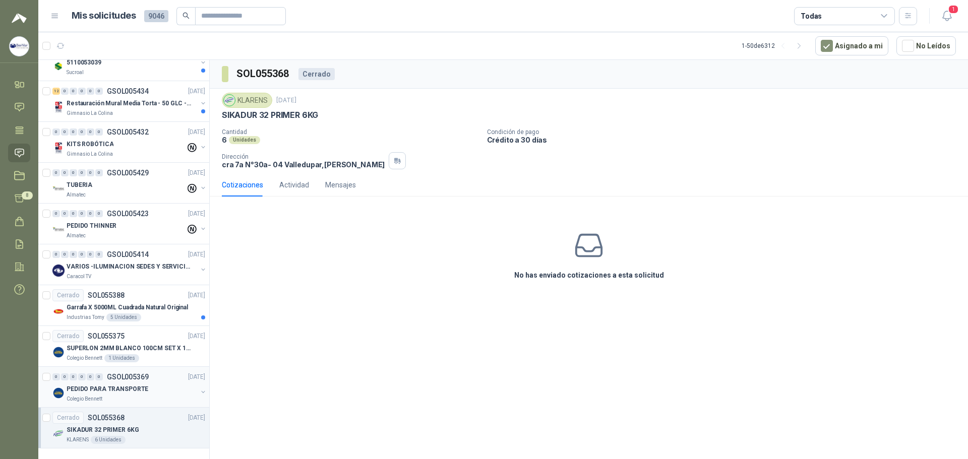
click at [148, 371] on div "0 0 0 0 0 0 GSOL005369 [DATE]" at bounding box center [129, 377] width 155 height 12
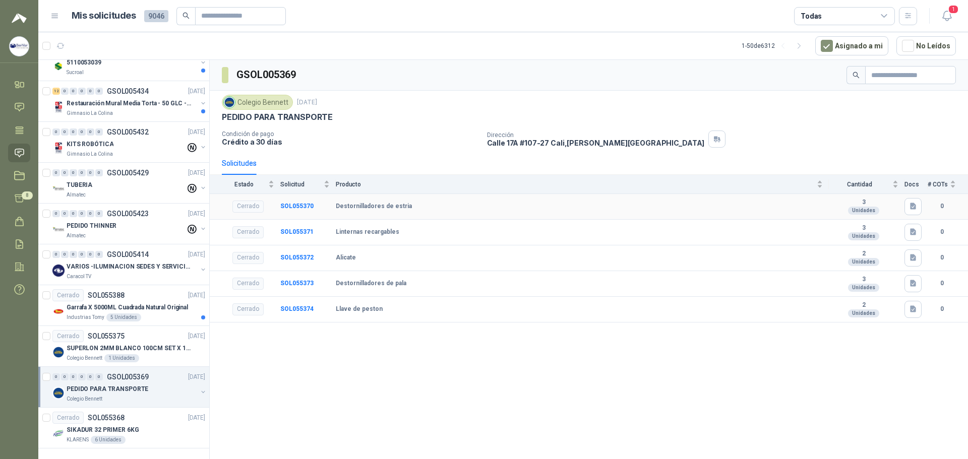
click at [612, 212] on td "Destornilladores de estria" at bounding box center [582, 207] width 493 height 26
click at [867, 208] on div "Unidades" at bounding box center [863, 211] width 31 height 8
click at [335, 127] on div "Colegio [PERSON_NAME] [DATE] PEDIDO PARA TRANSPORTE Condición de pago Crédito a…" at bounding box center [589, 121] width 734 height 53
click at [358, 130] on div "Colegio [PERSON_NAME] [DATE] PEDIDO PARA TRANSPORTE Condición de pago Crédito a…" at bounding box center [589, 121] width 734 height 53
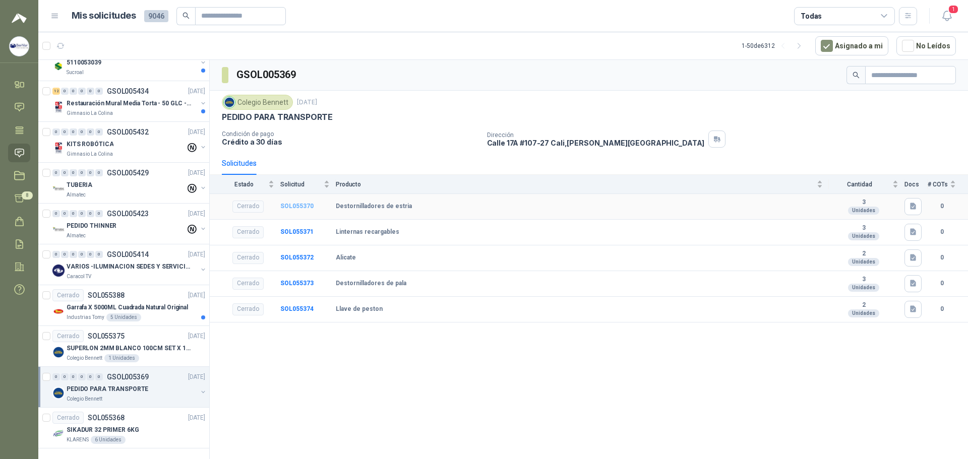
click at [296, 208] on b "SOL055370" at bounding box center [296, 206] width 33 height 7
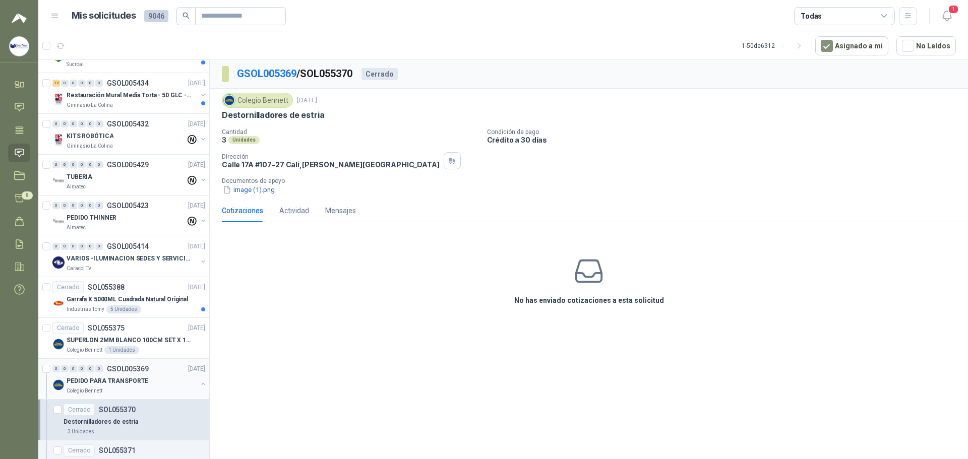
click at [163, 370] on div "0 0 0 0 0 0 GSOL005369 [DATE]" at bounding box center [129, 369] width 155 height 12
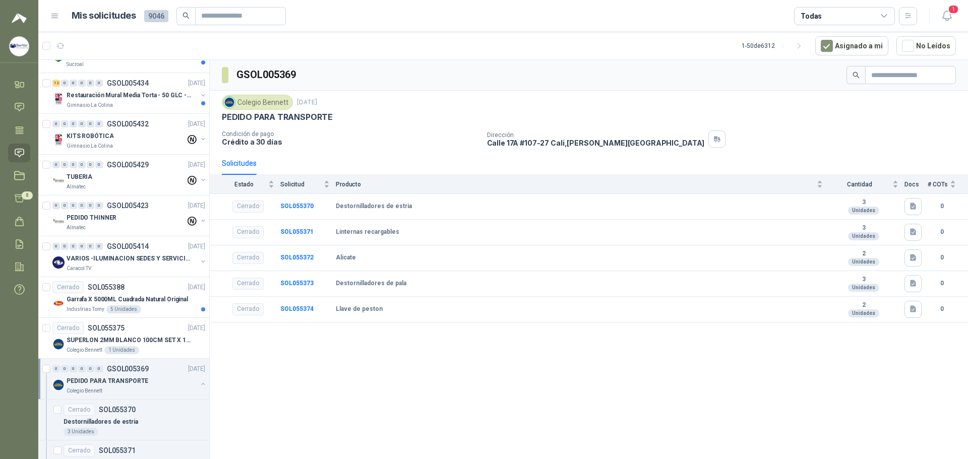
scroll to position [1761, 0]
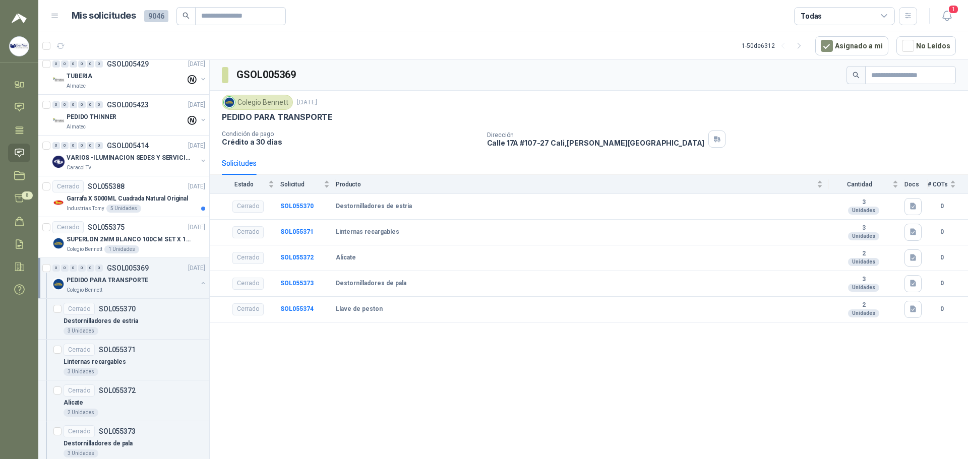
click at [199, 280] on button "button" at bounding box center [203, 283] width 8 height 8
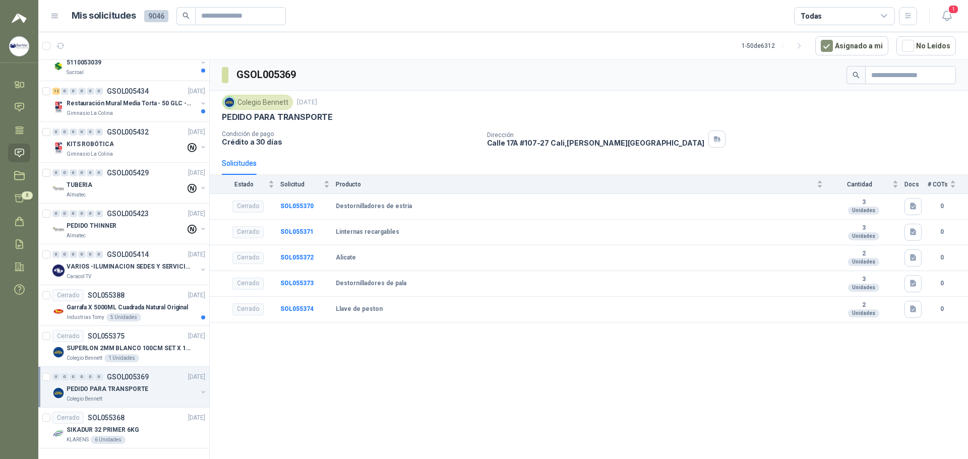
scroll to position [1661, 0]
click at [172, 344] on p "SUPERLON 2MM BLANCO 100CM SET X 150 METROS" at bounding box center [129, 349] width 125 height 10
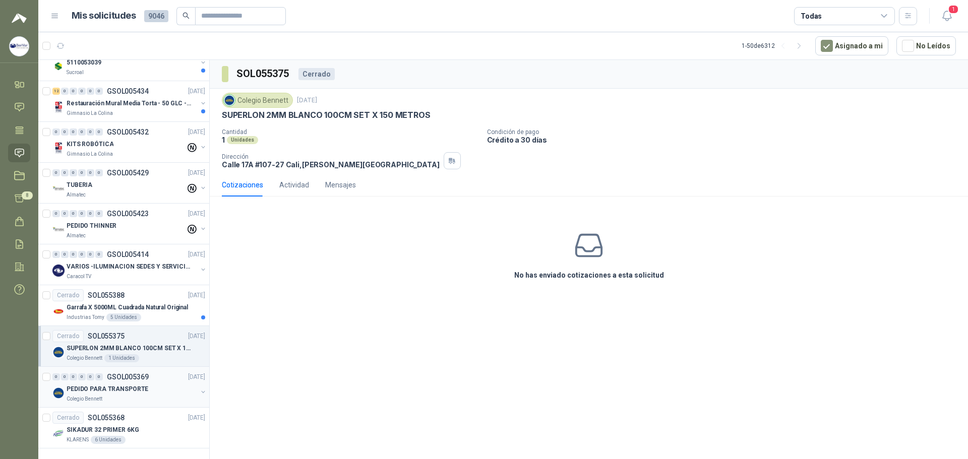
click at [169, 383] on div "PEDIDO PARA TRANSPORTE" at bounding box center [132, 389] width 131 height 12
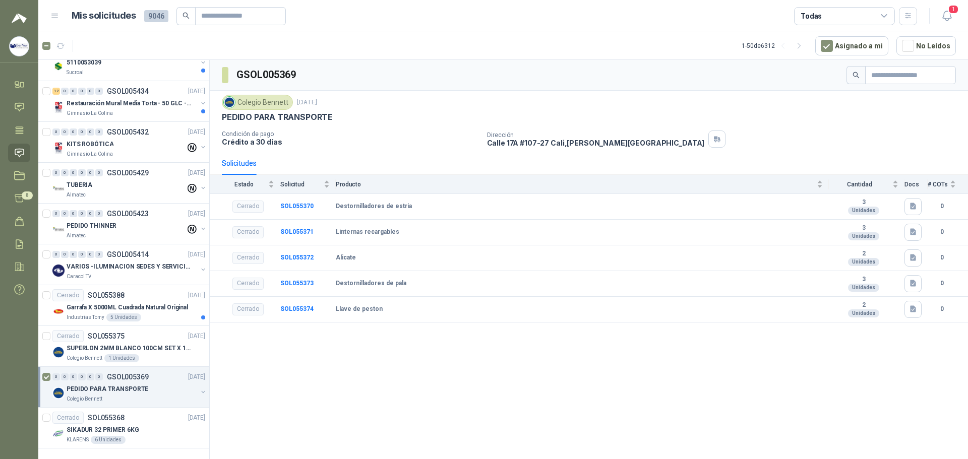
click at [42, 373] on div at bounding box center [47, 387] width 10 height 32
click at [160, 99] on p "Restauración Mural Media Torta - 50 GLC - URGENTE" at bounding box center [129, 104] width 125 height 10
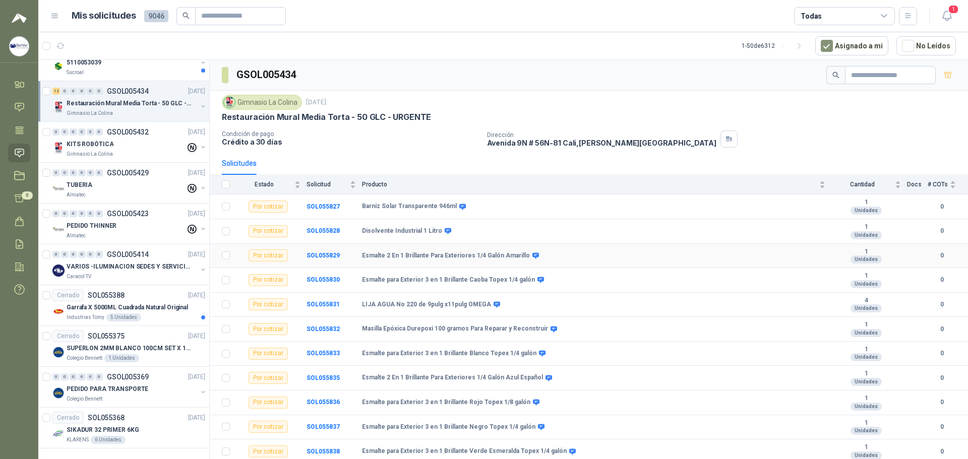
scroll to position [26, 0]
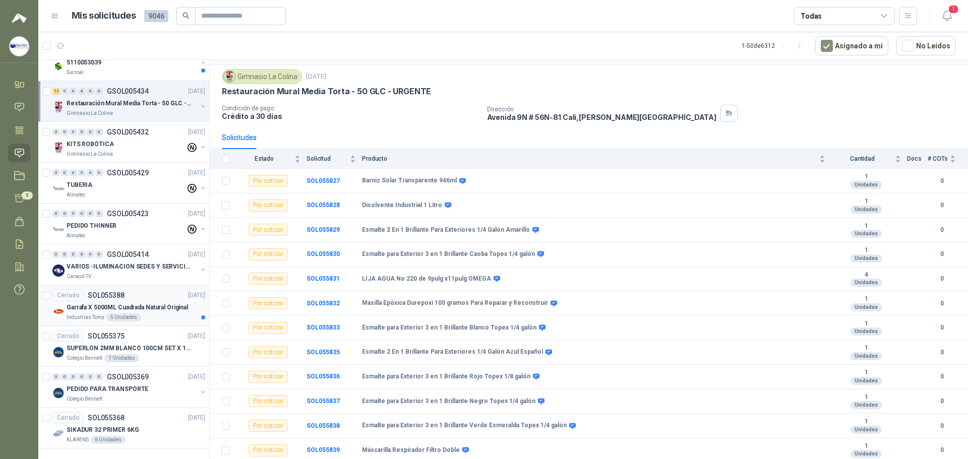
click at [123, 303] on p "Garrafa X 5000ML Cuadrada Natural Original" at bounding box center [127, 308] width 121 height 10
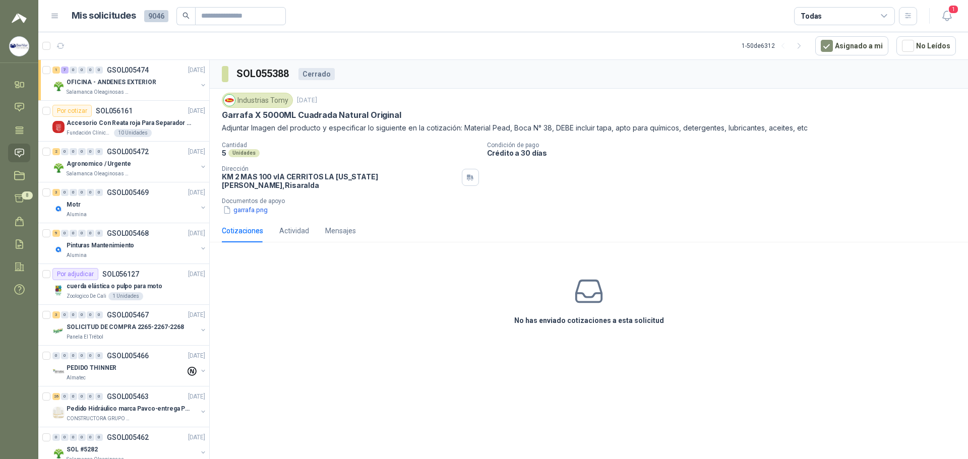
click at [19, 39] on img at bounding box center [19, 46] width 19 height 19
